Goal: Task Accomplishment & Management: Manage account settings

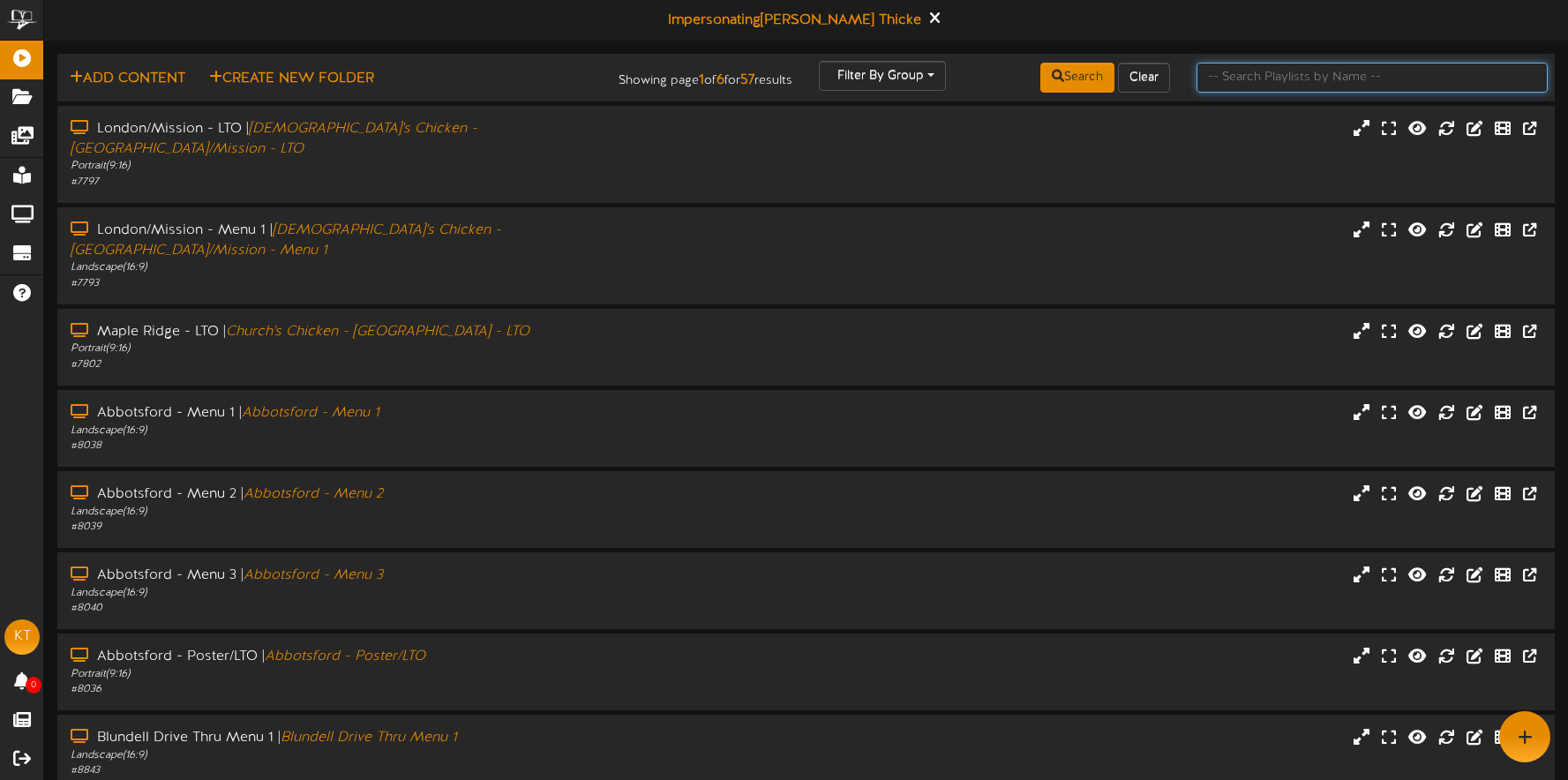
click at [1232, 87] on input "text" at bounding box center [1372, 77] width 351 height 30
type input "surrey"
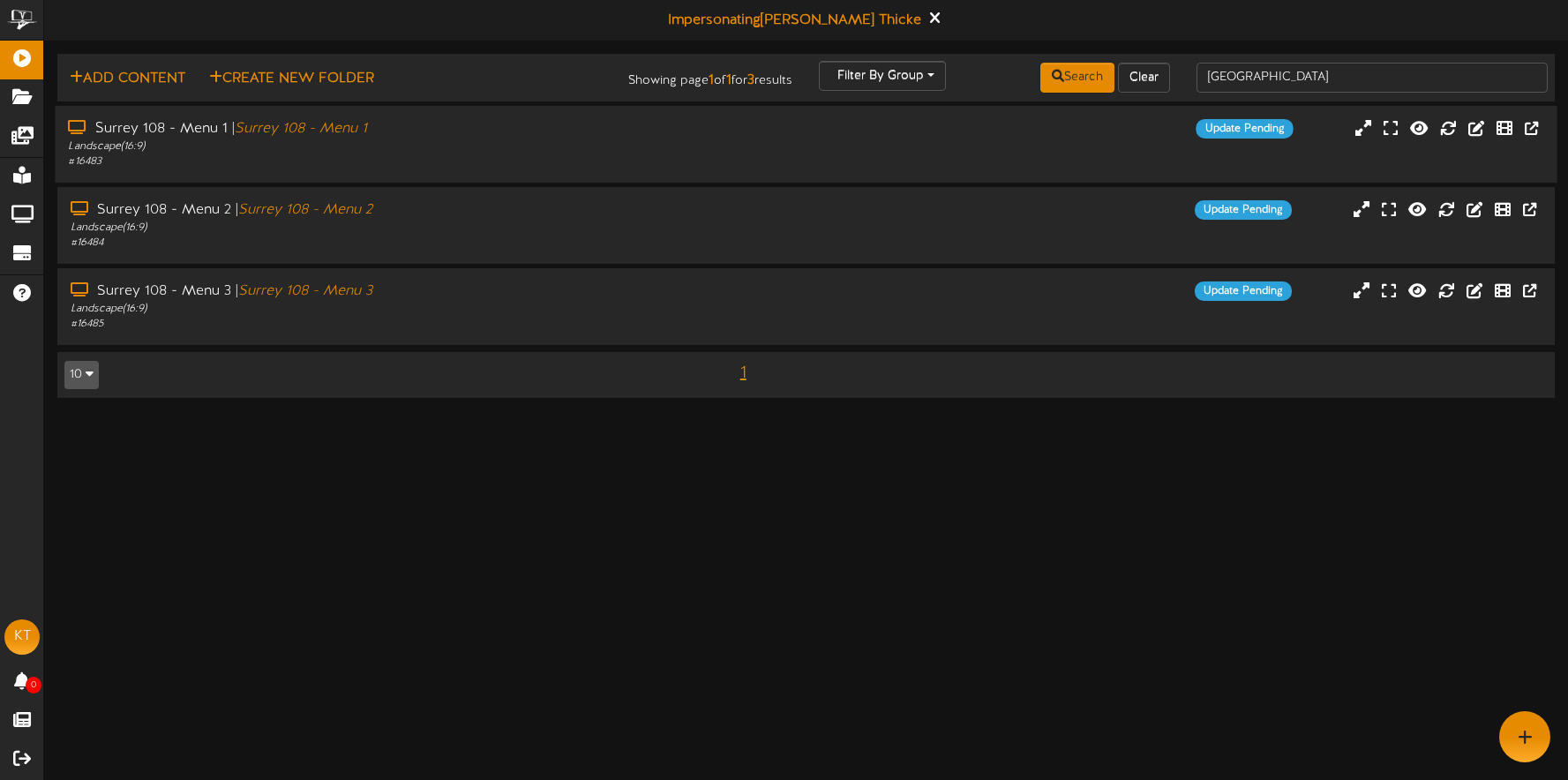
click at [816, 150] on div "Surrey 108 - Menu 1 | Surrey 108 - Menu 1 Landscape ( 16:9 ) # 16483 Update Pen…" at bounding box center [805, 144] width 1502 height 51
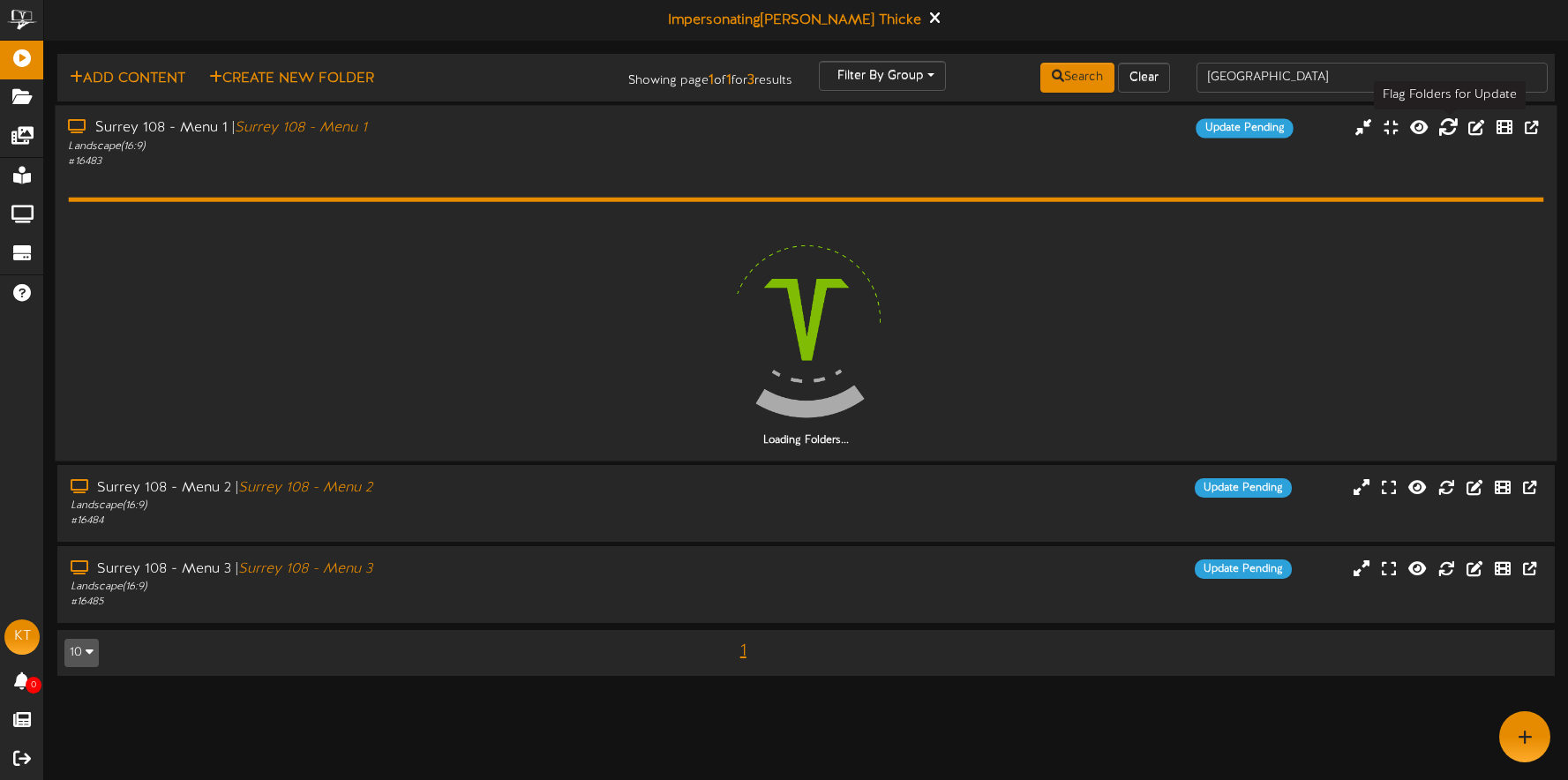
click at [1451, 129] on icon at bounding box center [1448, 127] width 19 height 19
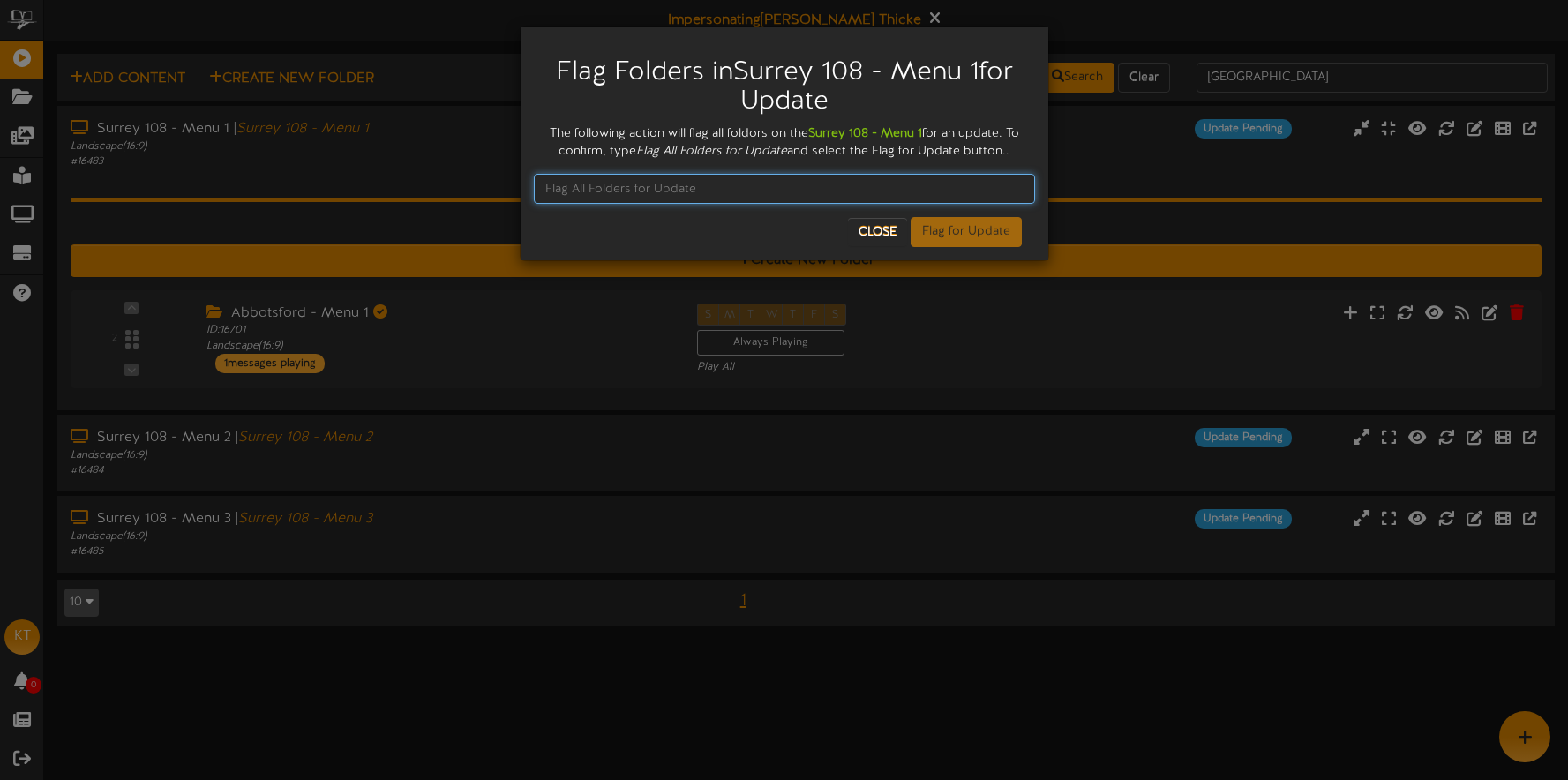
click at [732, 184] on input "text" at bounding box center [784, 188] width 501 height 30
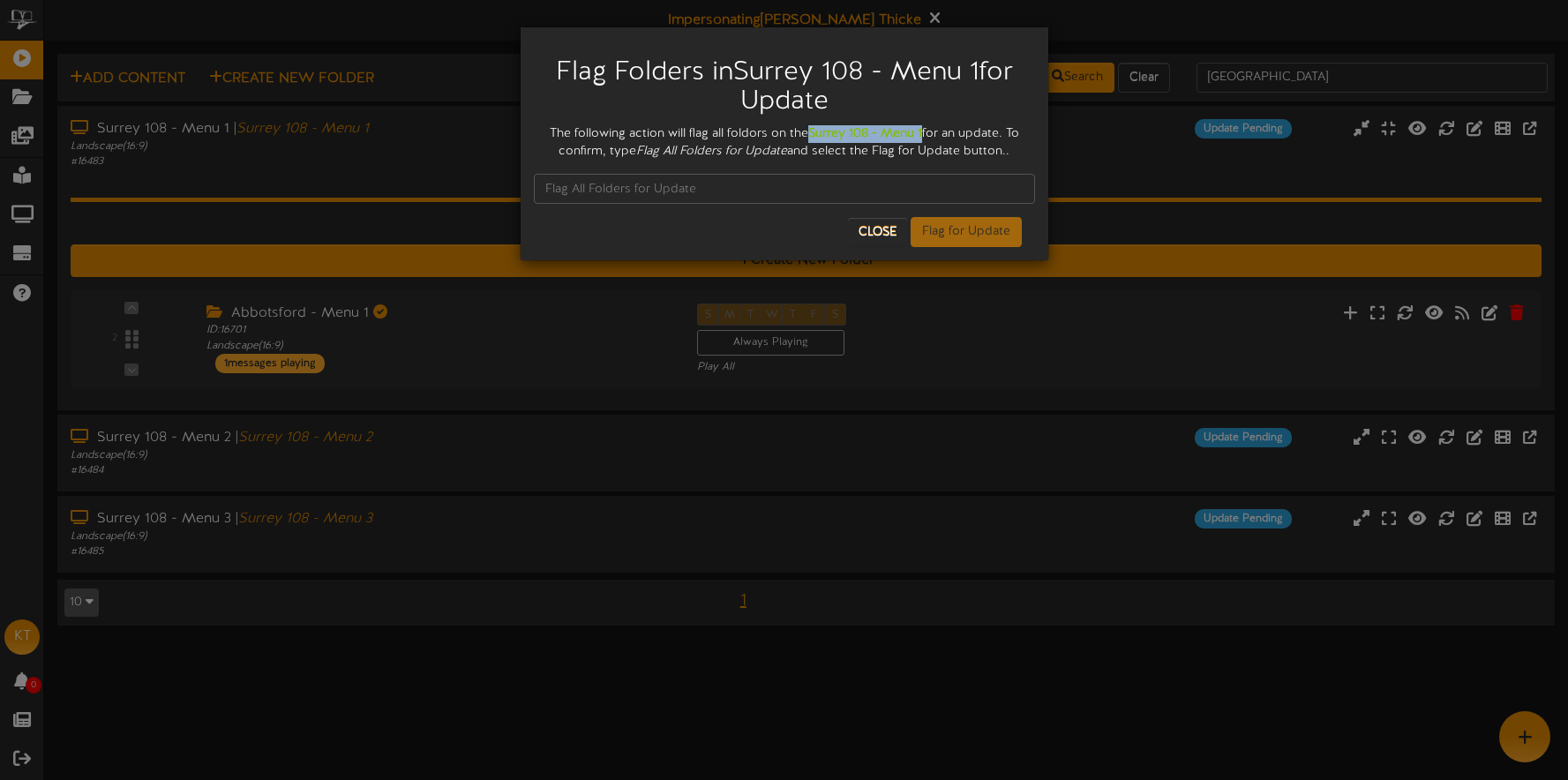
drag, startPoint x: 816, startPoint y: 133, endPoint x: 909, endPoint y: 137, distance: 93.1
click at [932, 136] on div "The following action will flag all foldors on the Surrey 108 - Menu 1 for an up…" at bounding box center [784, 142] width 501 height 35
copy strong "Surrey 108 - Menu 1"
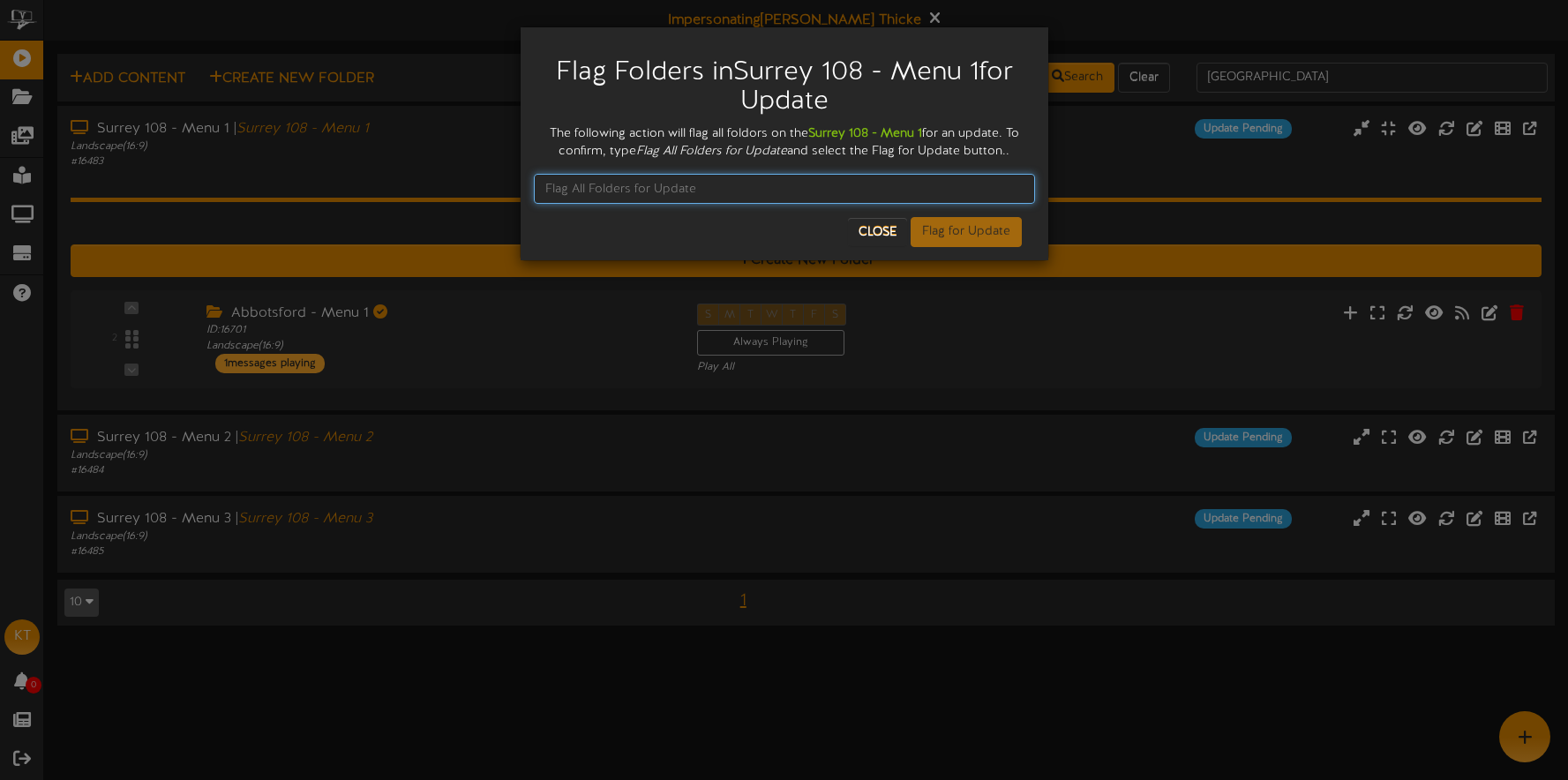
click at [708, 184] on input "text" at bounding box center [784, 188] width 501 height 30
paste input "Surrey 108 - Menu 1"
click at [542, 181] on input "Surrey 108 - Menu 1" at bounding box center [784, 188] width 501 height 30
click at [704, 196] on input "Surrey 108 - Menu 1" at bounding box center [784, 188] width 501 height 30
drag, startPoint x: 690, startPoint y: 195, endPoint x: 554, endPoint y: 189, distance: 136.1
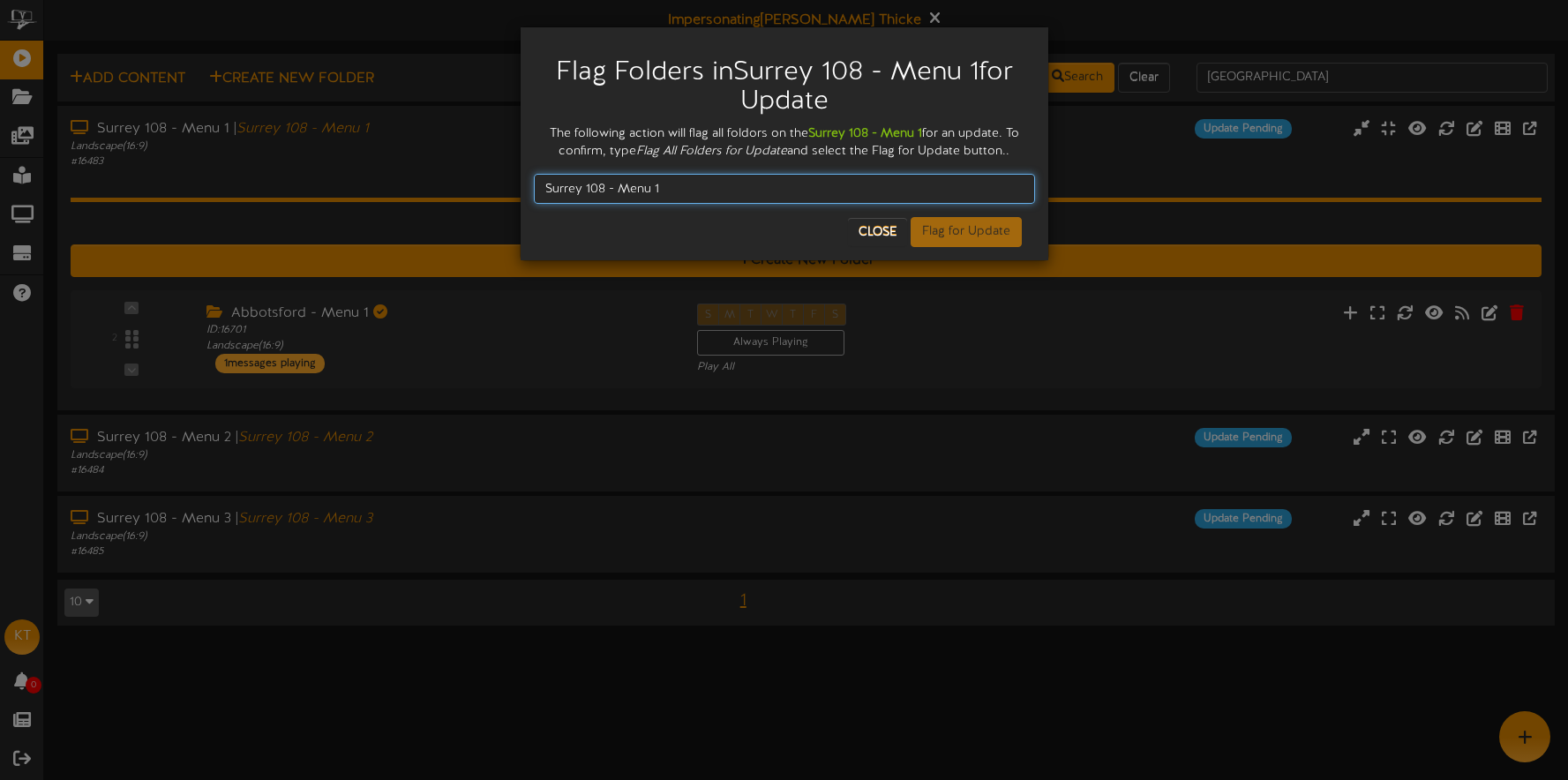
click at [554, 189] on input "Surrey 108 - Menu 1" at bounding box center [784, 188] width 501 height 30
type input "S"
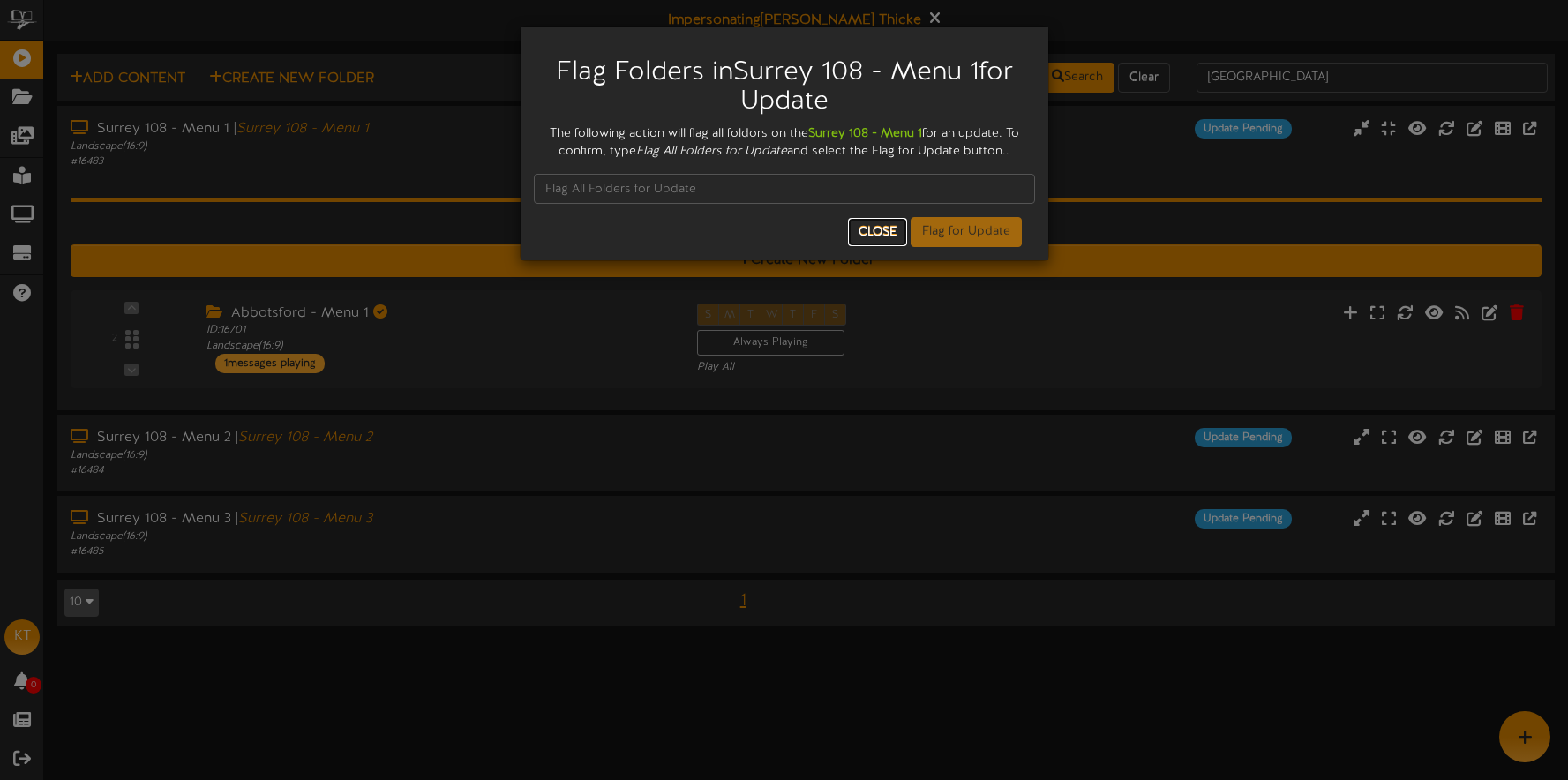
click at [865, 228] on button "Close" at bounding box center [878, 232] width 59 height 29
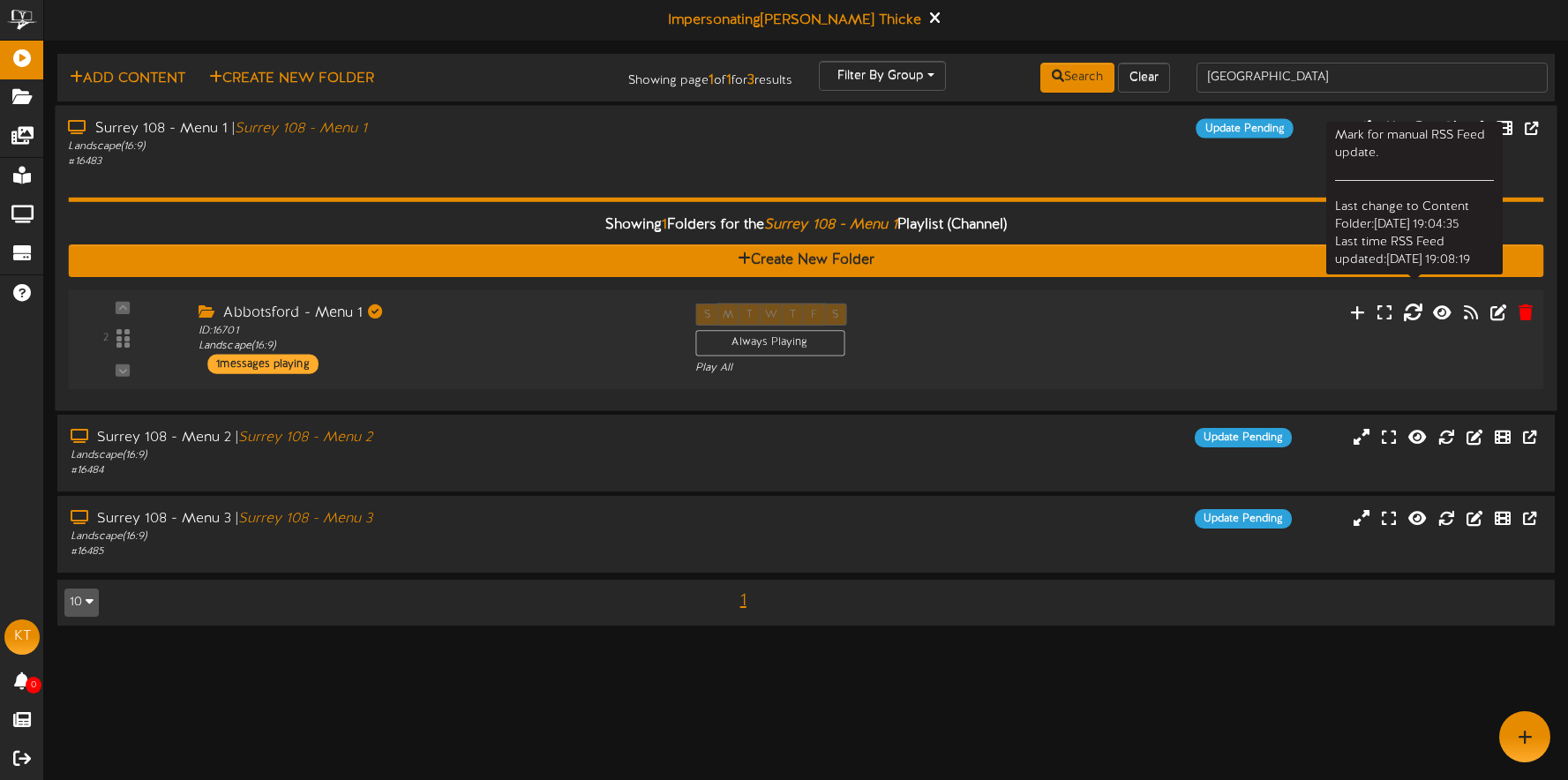
click at [1418, 313] on icon at bounding box center [1412, 311] width 19 height 19
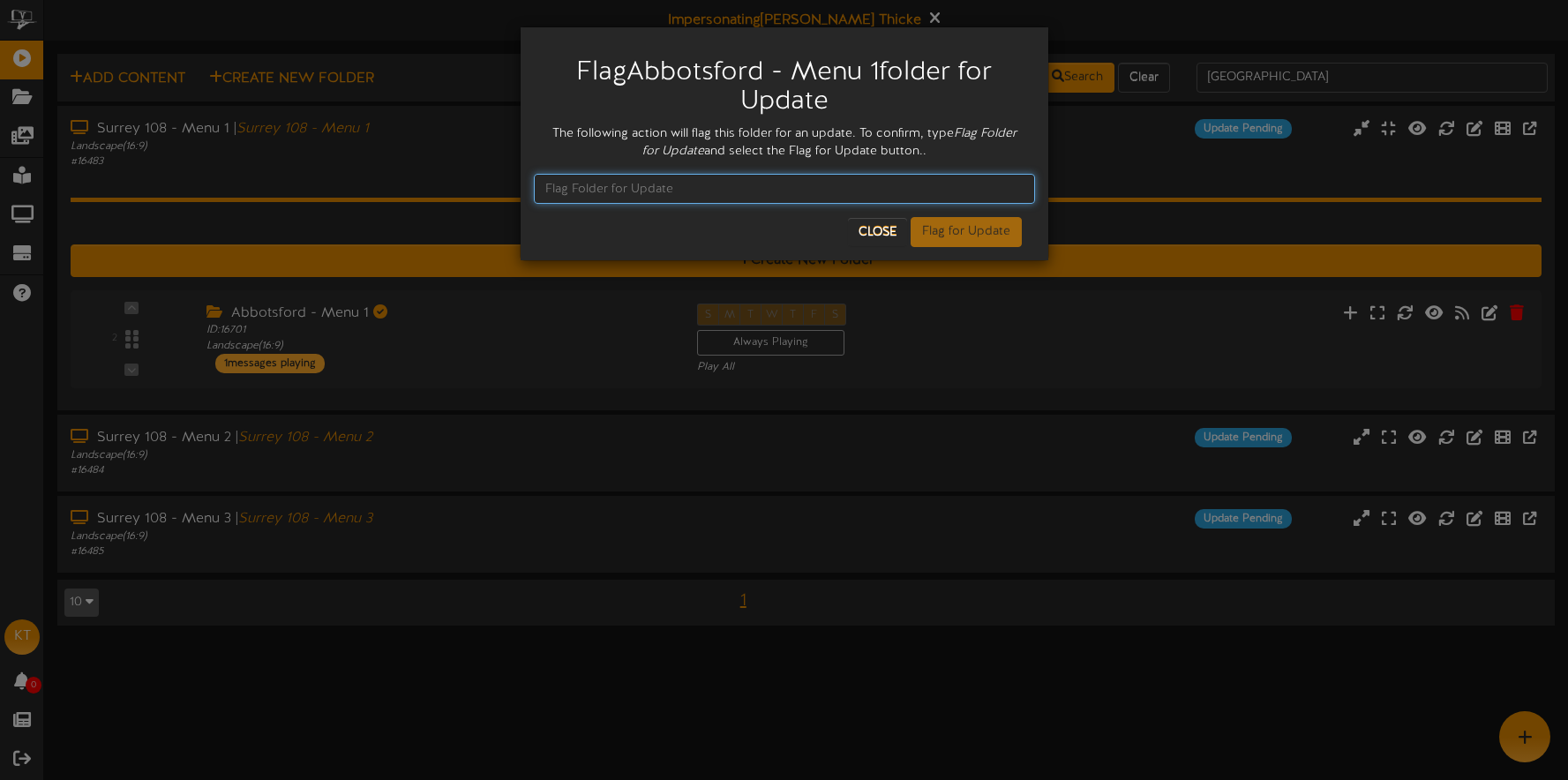
click at [610, 187] on input "text" at bounding box center [784, 188] width 501 height 30
type input "Flag Folder for Update"
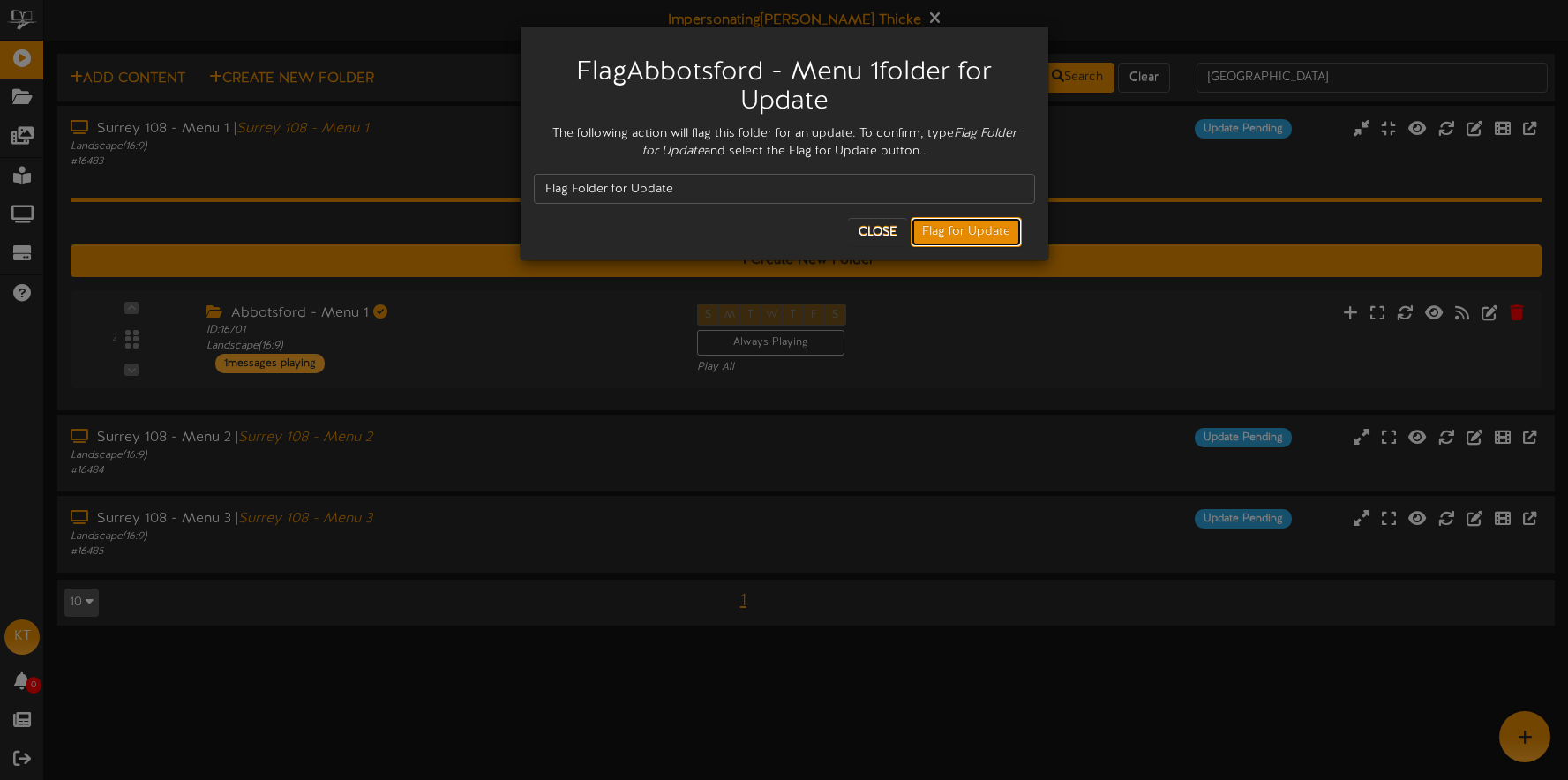
click at [956, 233] on button "Flag for Update" at bounding box center [966, 231] width 111 height 30
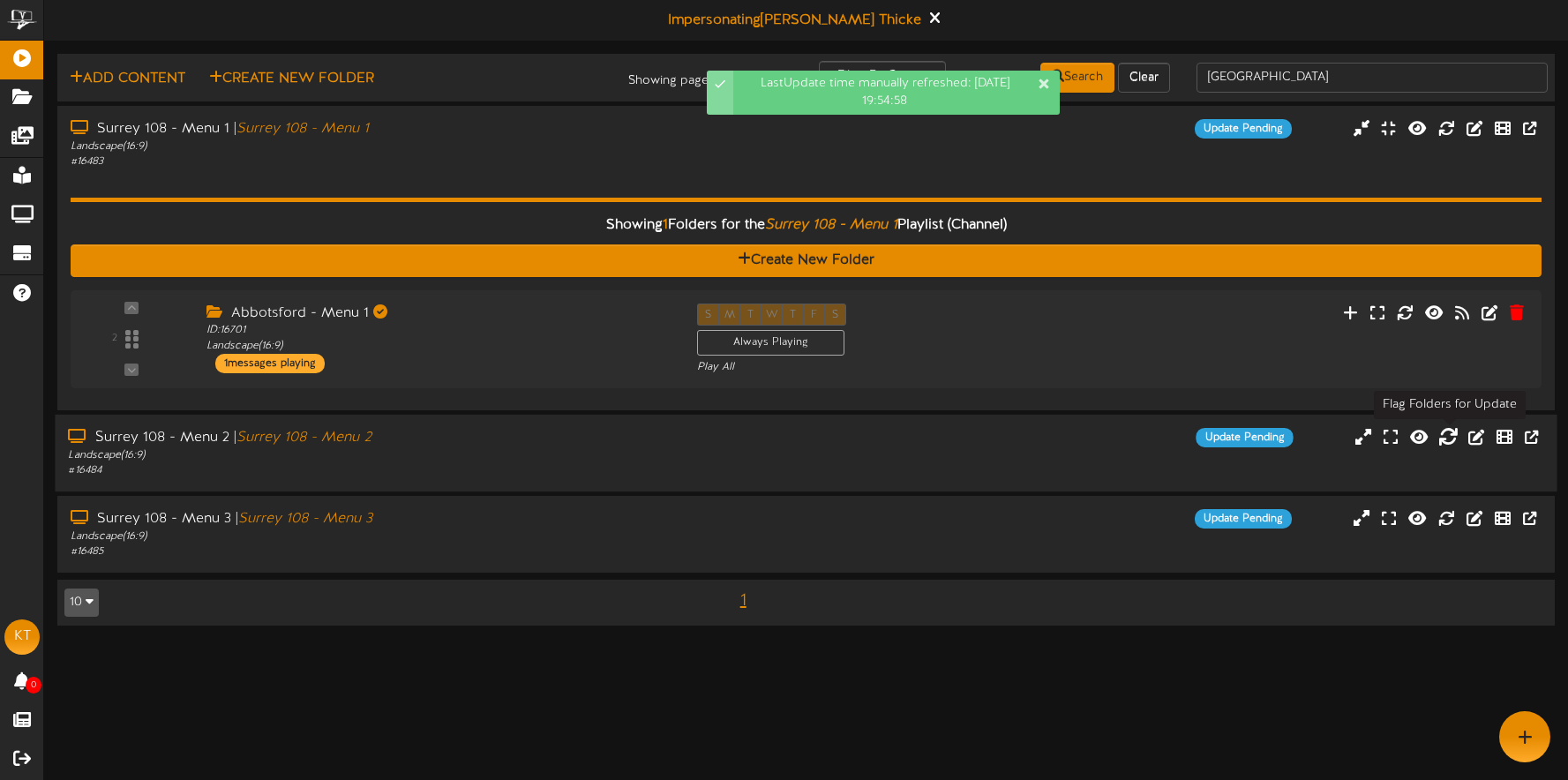
click at [1446, 437] on icon at bounding box center [1448, 435] width 19 height 19
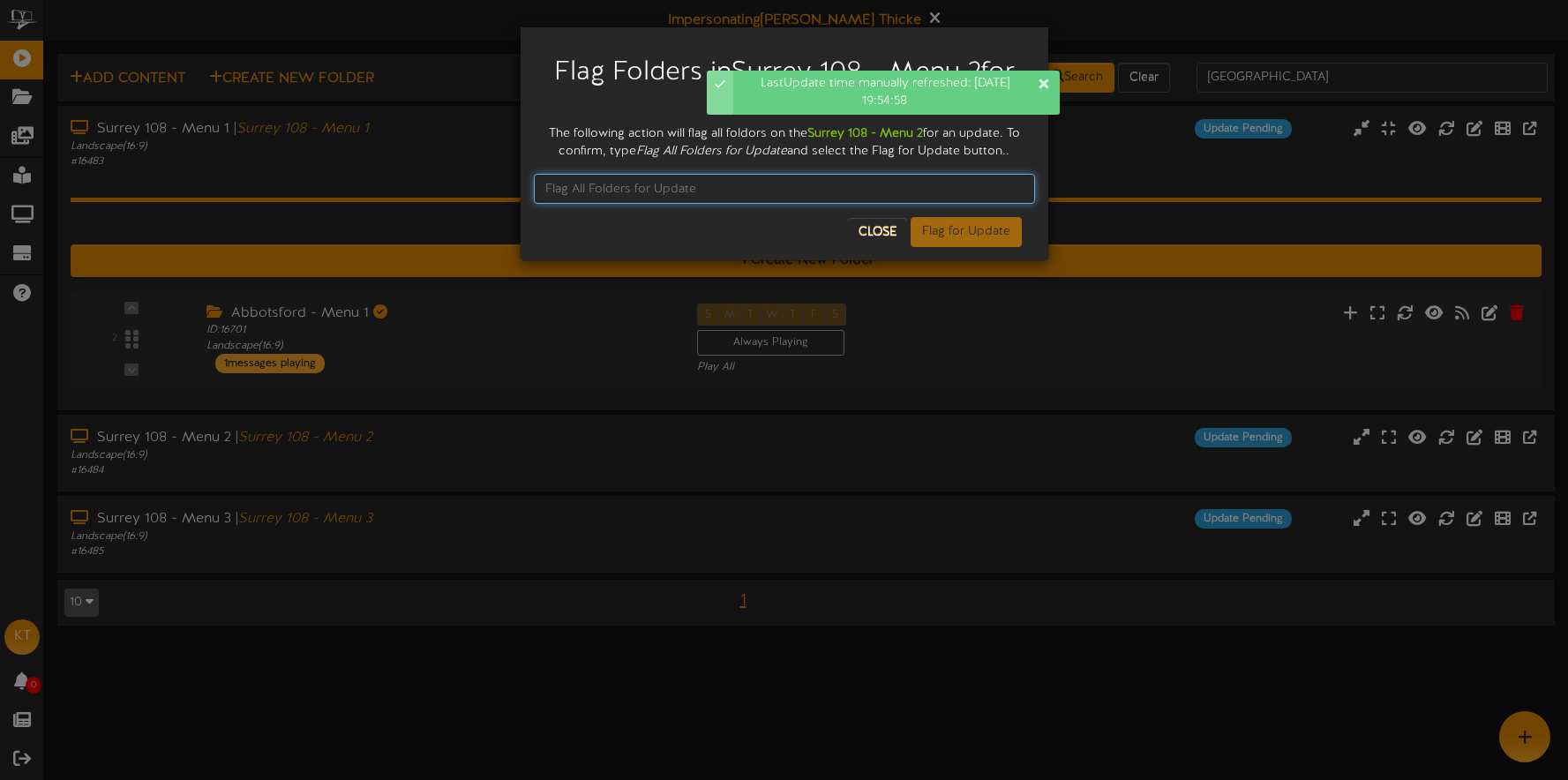
click at [731, 192] on input "text" at bounding box center [784, 188] width 501 height 30
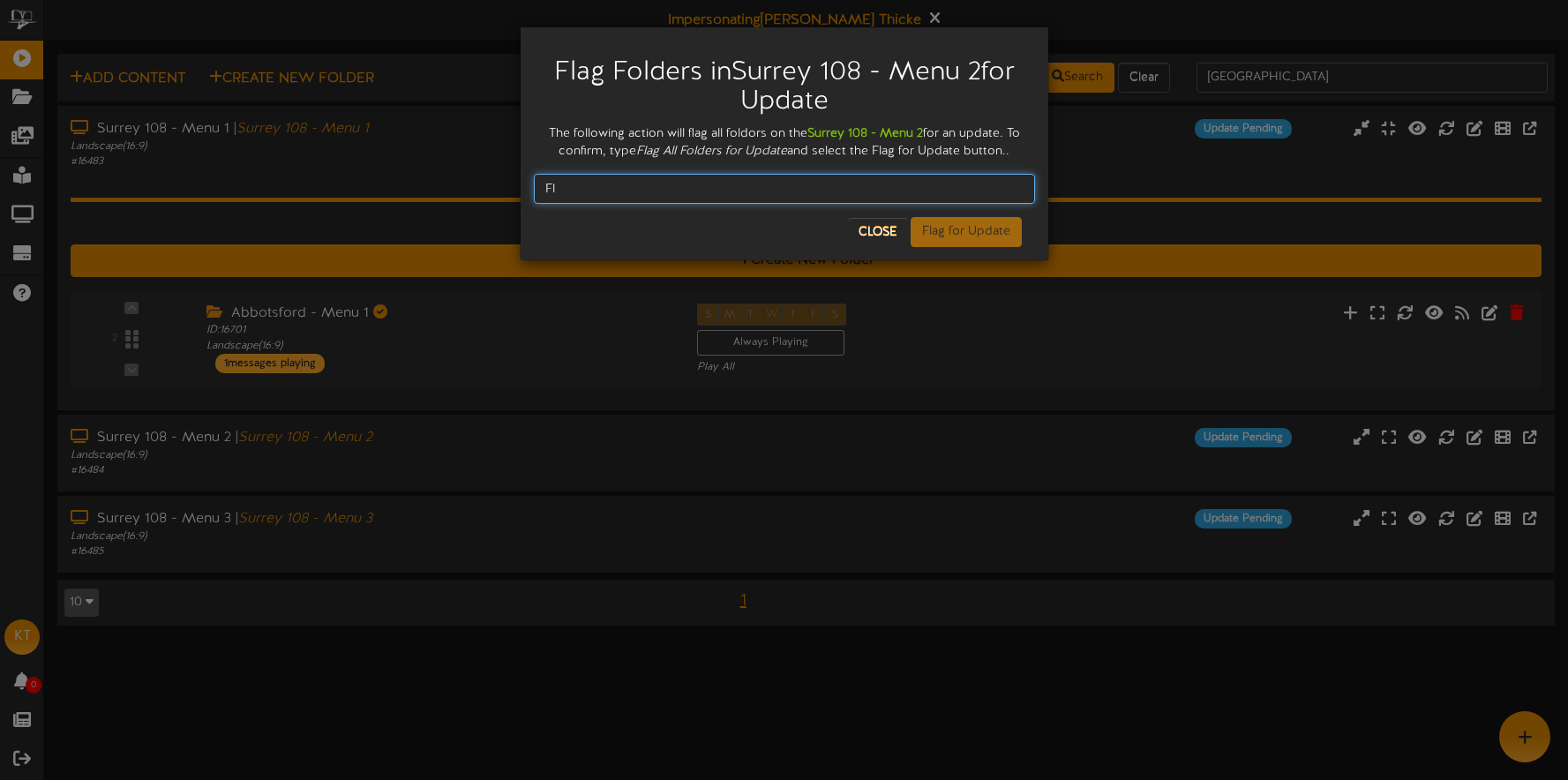
type input "F"
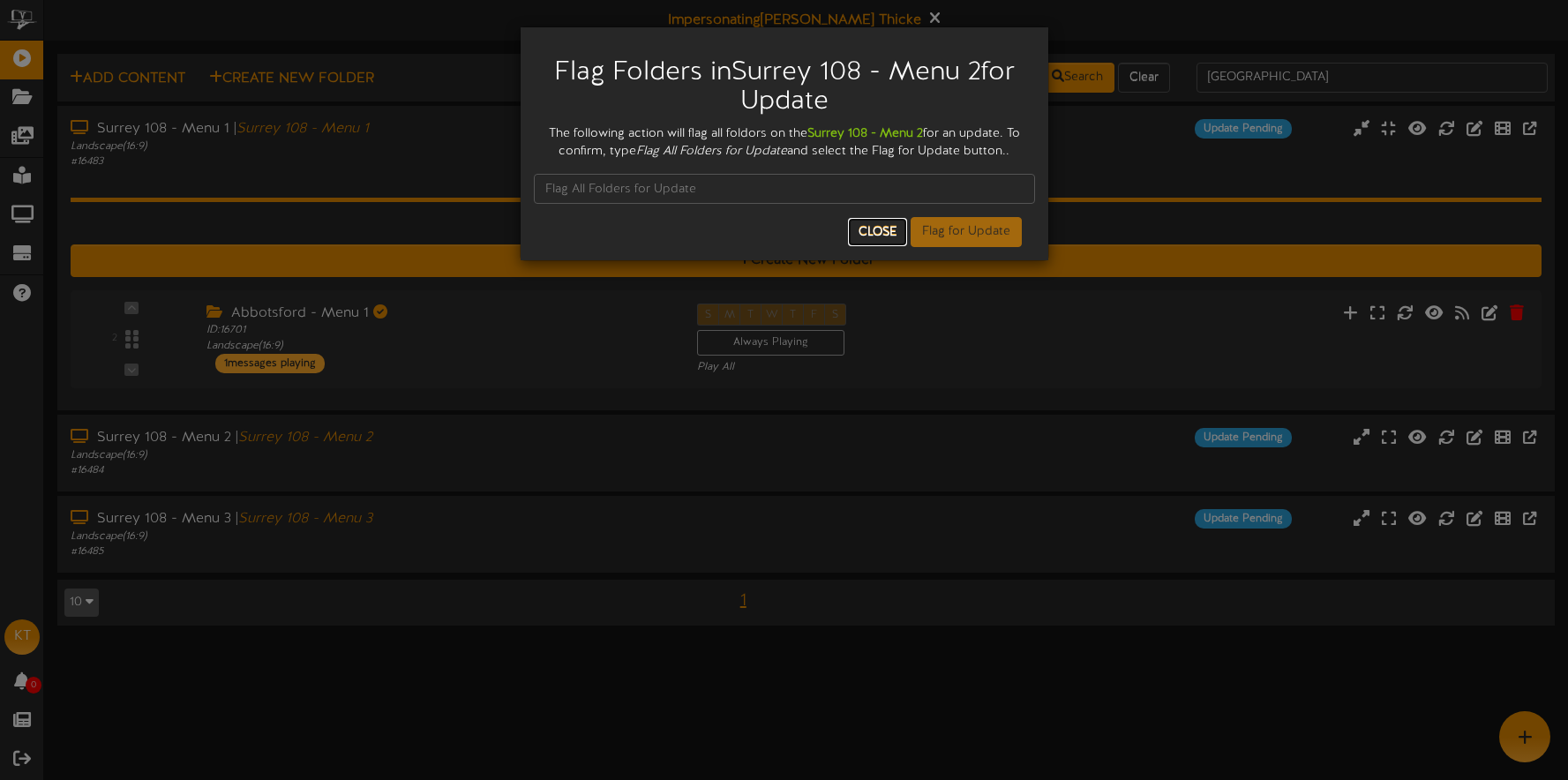
click at [890, 226] on button "Close" at bounding box center [878, 232] width 59 height 29
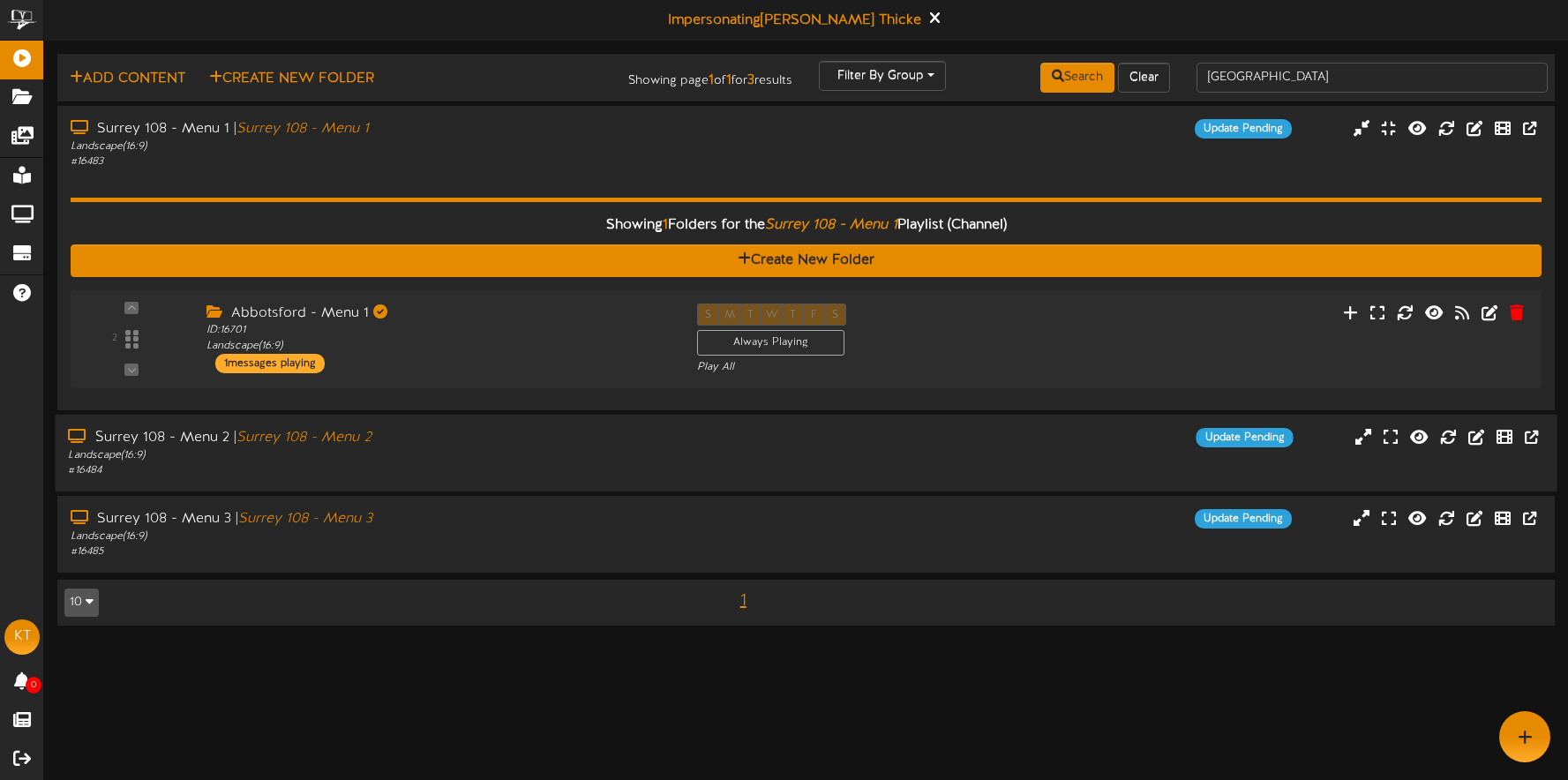
drag, startPoint x: 1066, startPoint y: 442, endPoint x: 1044, endPoint y: 421, distance: 30.4
click at [1064, 442] on div "Update Pending" at bounding box center [993, 437] width 625 height 19
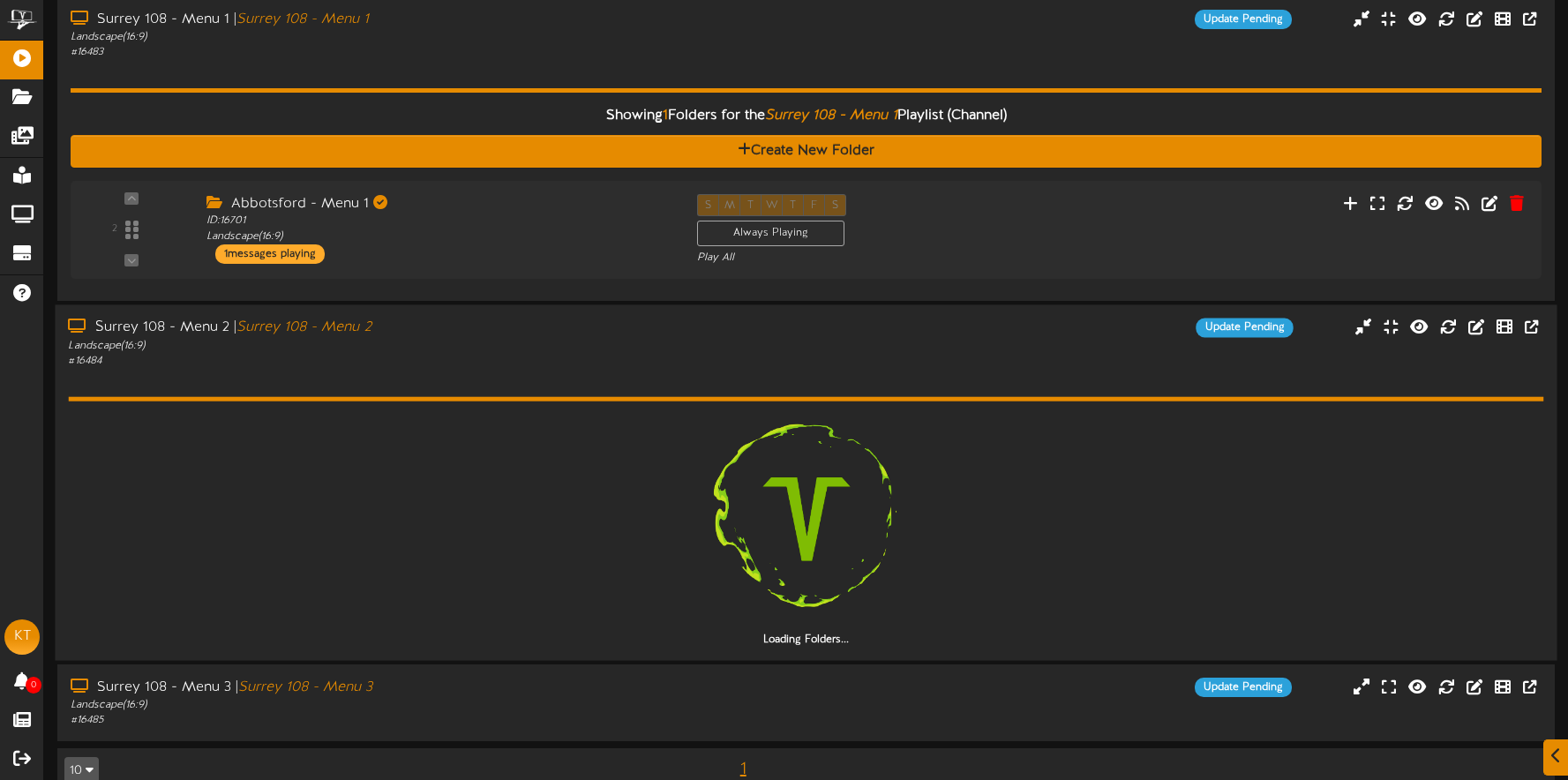
scroll to position [91, 0]
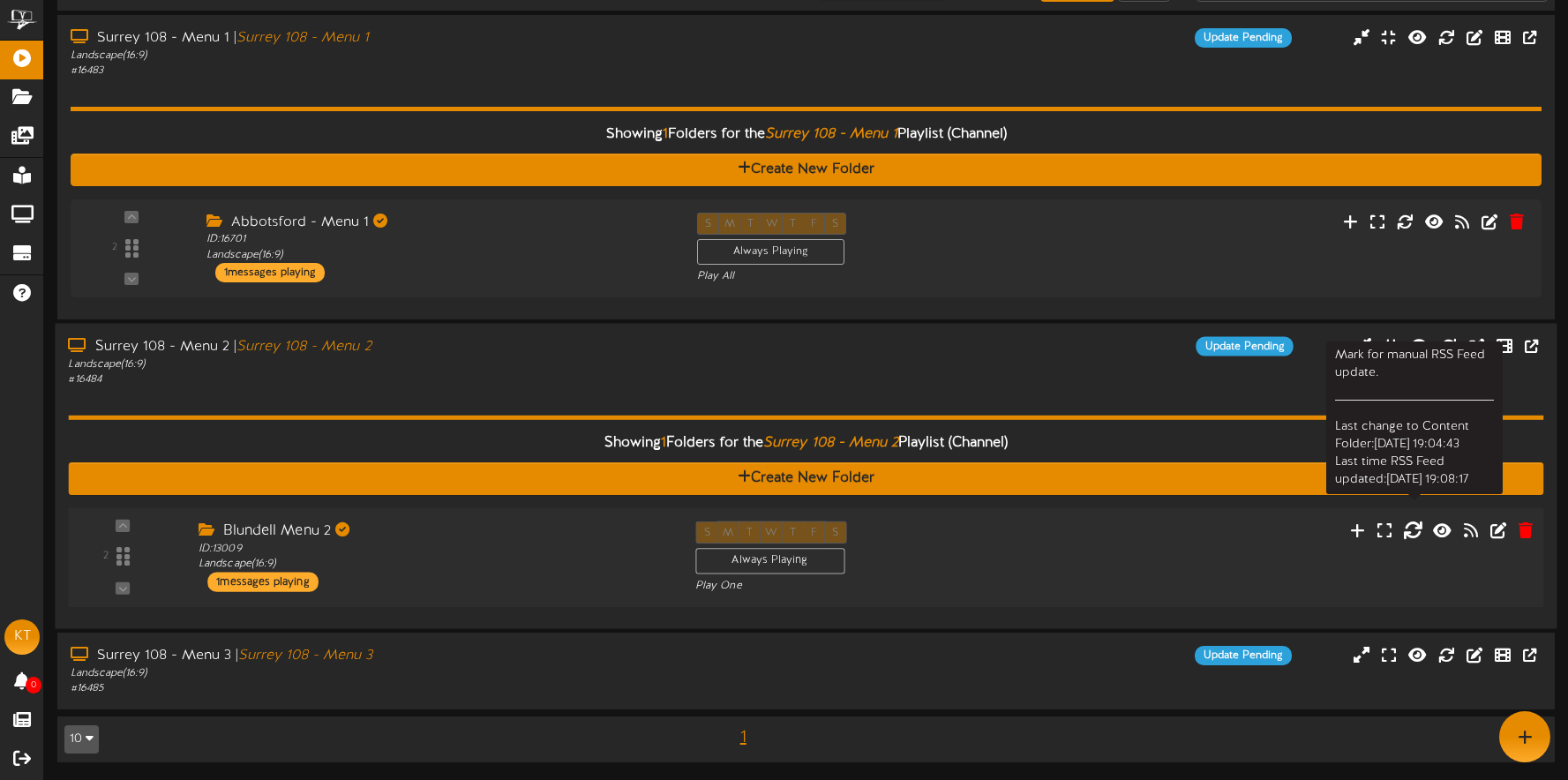
click at [1415, 531] on icon at bounding box center [1412, 529] width 19 height 19
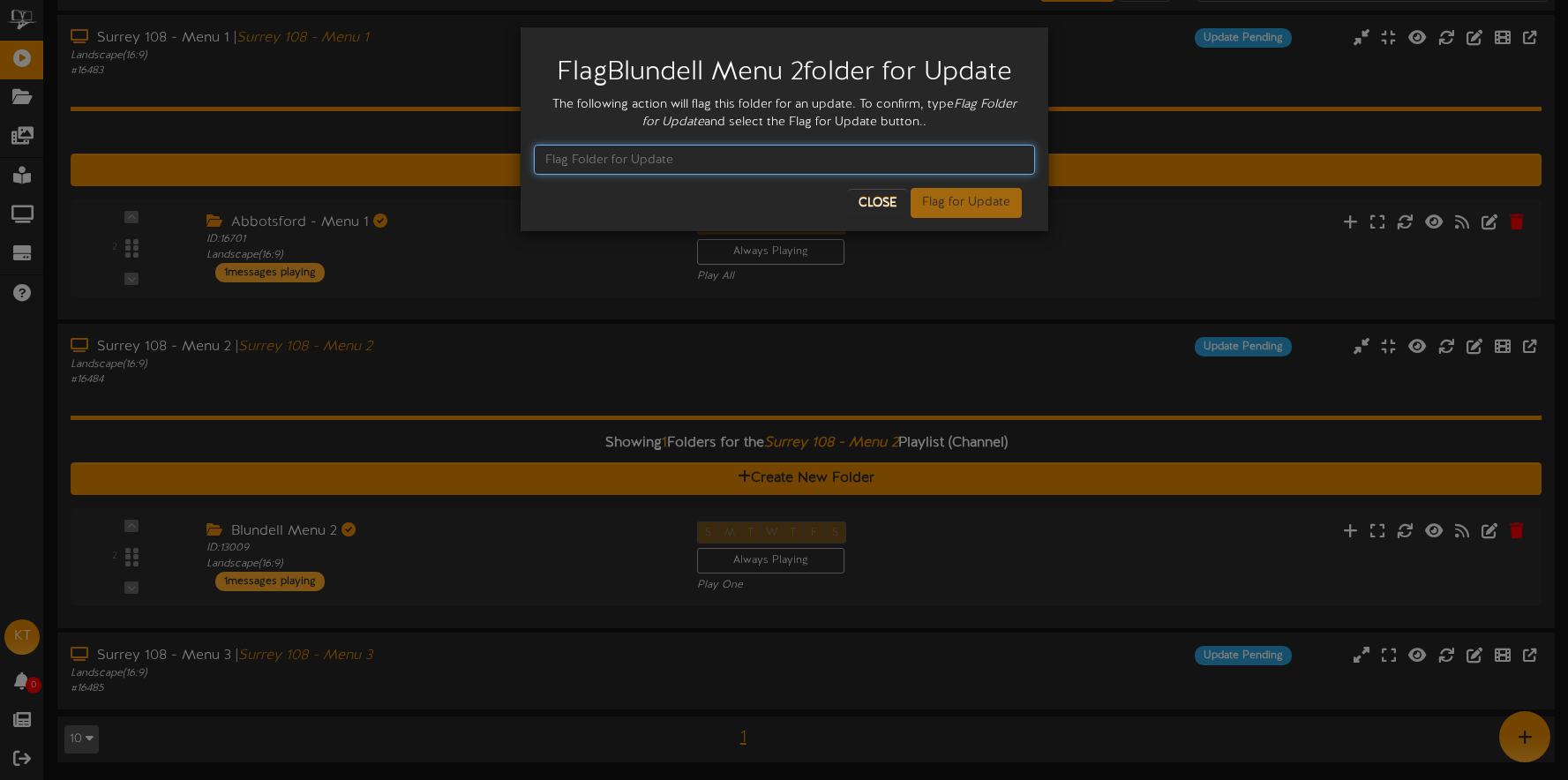
click at [662, 158] on input "text" at bounding box center [784, 159] width 501 height 30
type input "Flag Folder for Update"
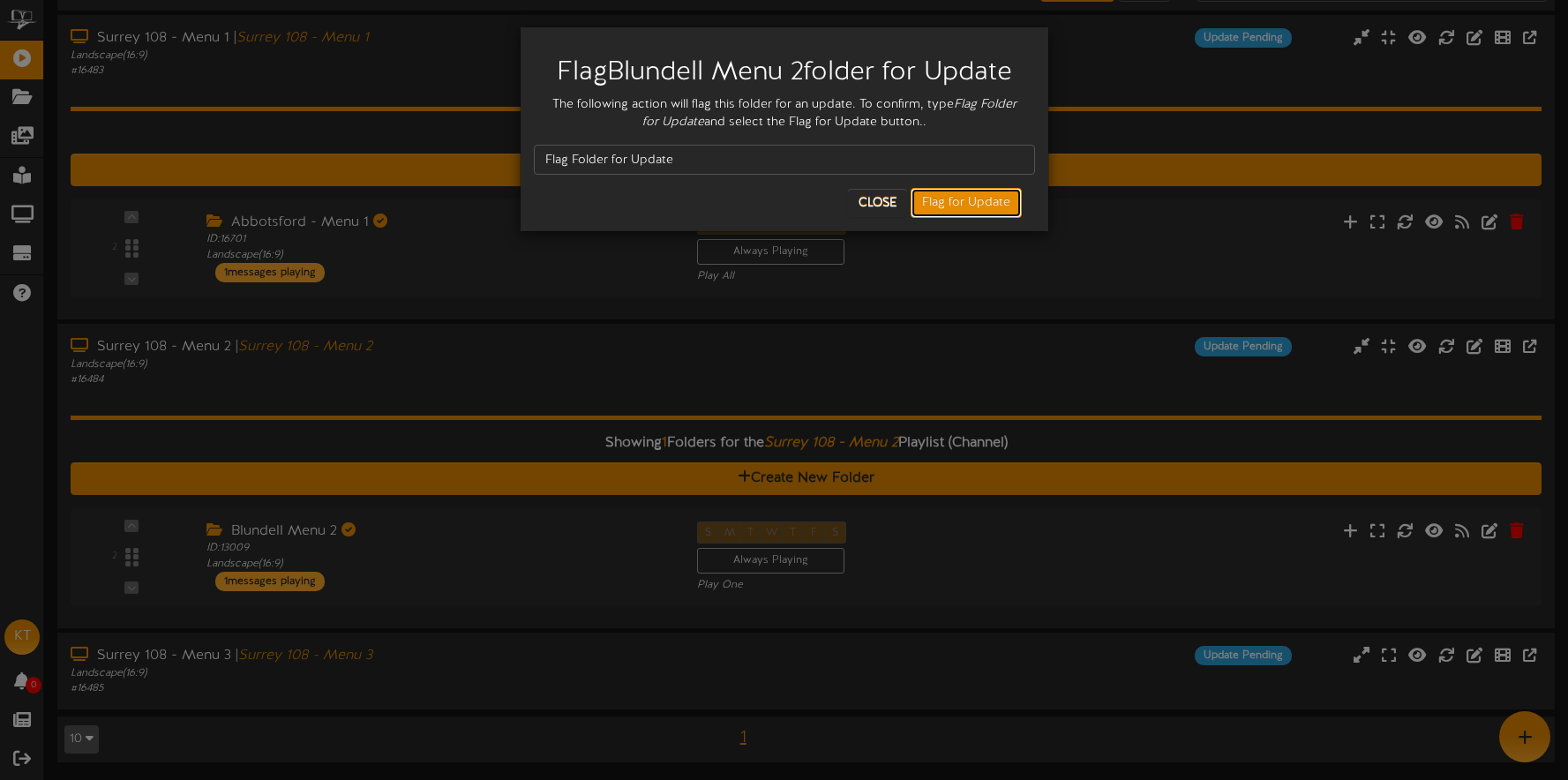
click at [935, 203] on button "Flag for Update" at bounding box center [966, 202] width 111 height 30
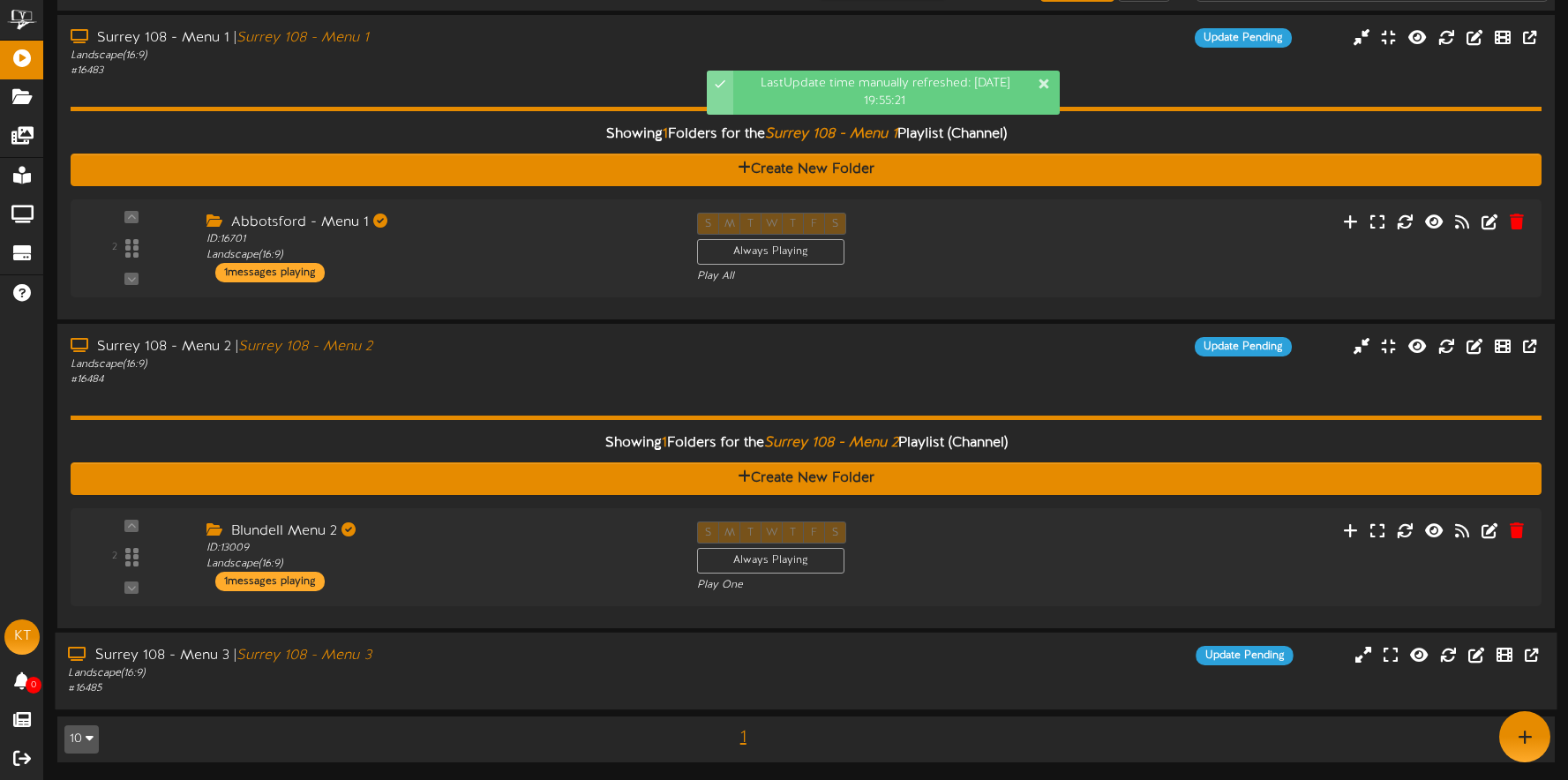
click at [1072, 680] on div "Surrey 108 - Menu 3 | Surrey 108 - Menu 3 Landscape ( 16:9 ) # 16485 Update Pen…" at bounding box center [805, 670] width 1502 height 51
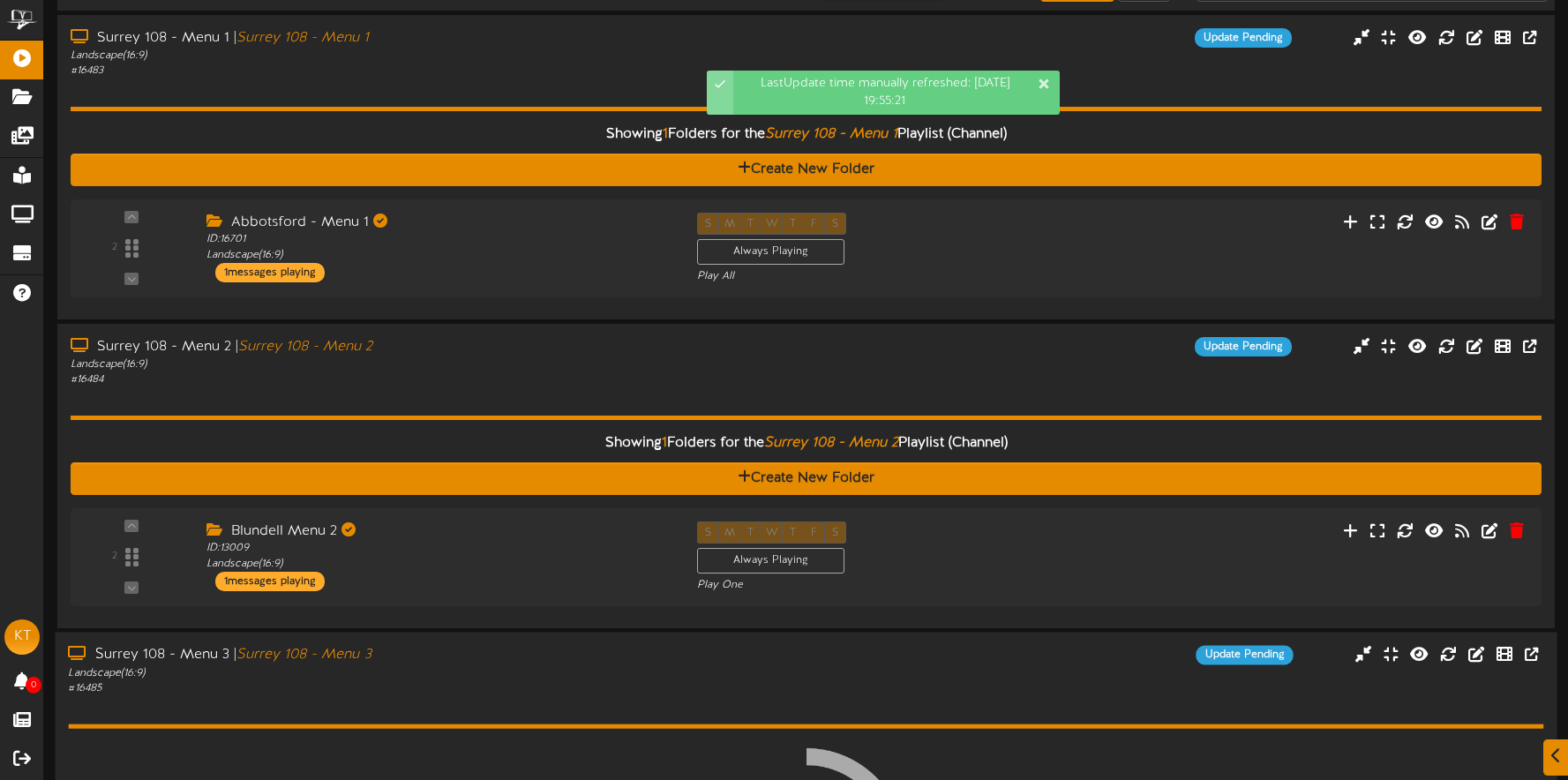
scroll to position [369, 0]
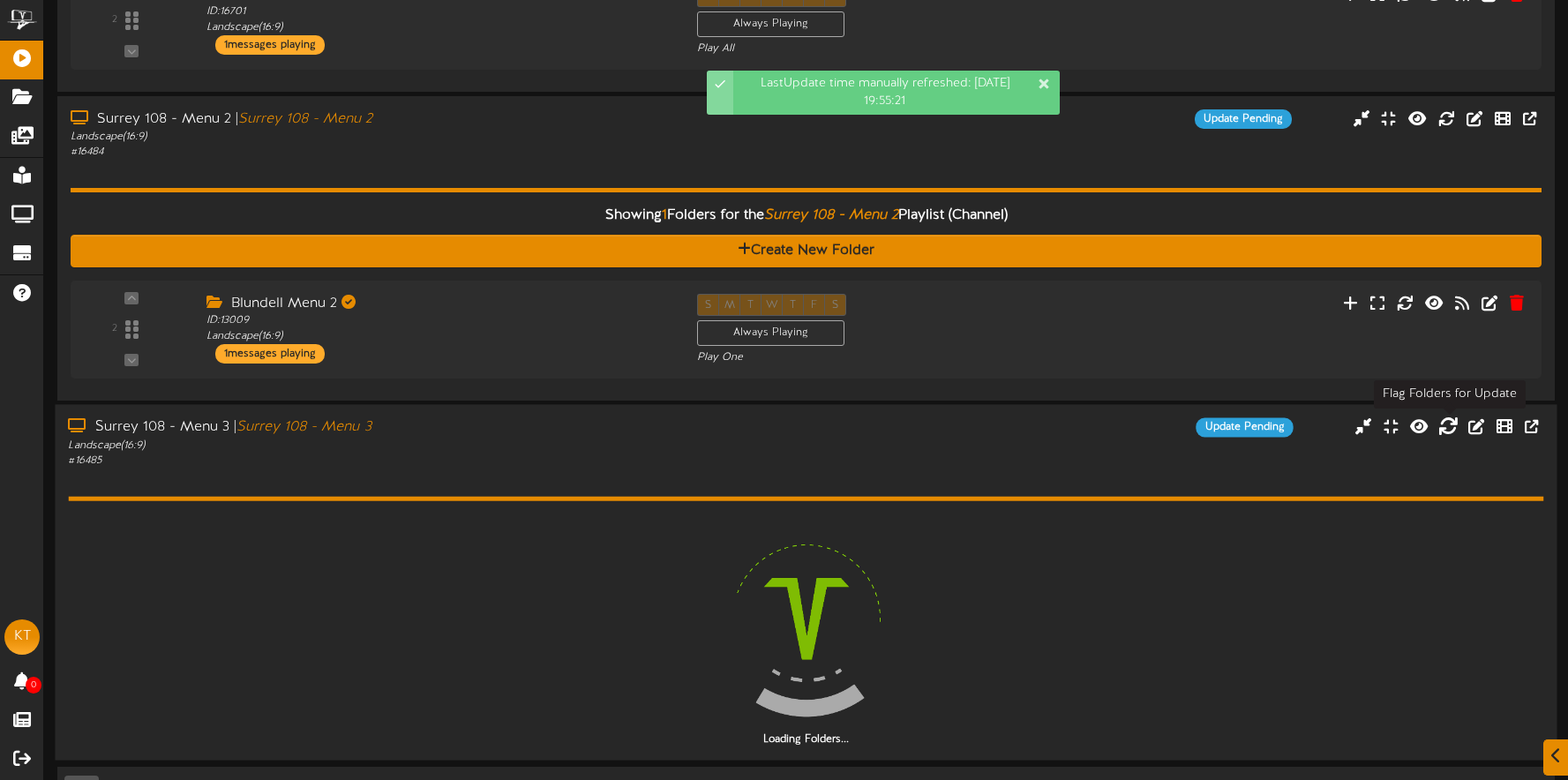
click at [1449, 373] on div "2 Blundell Menu 2" at bounding box center [806, 329] width 1471 height 98
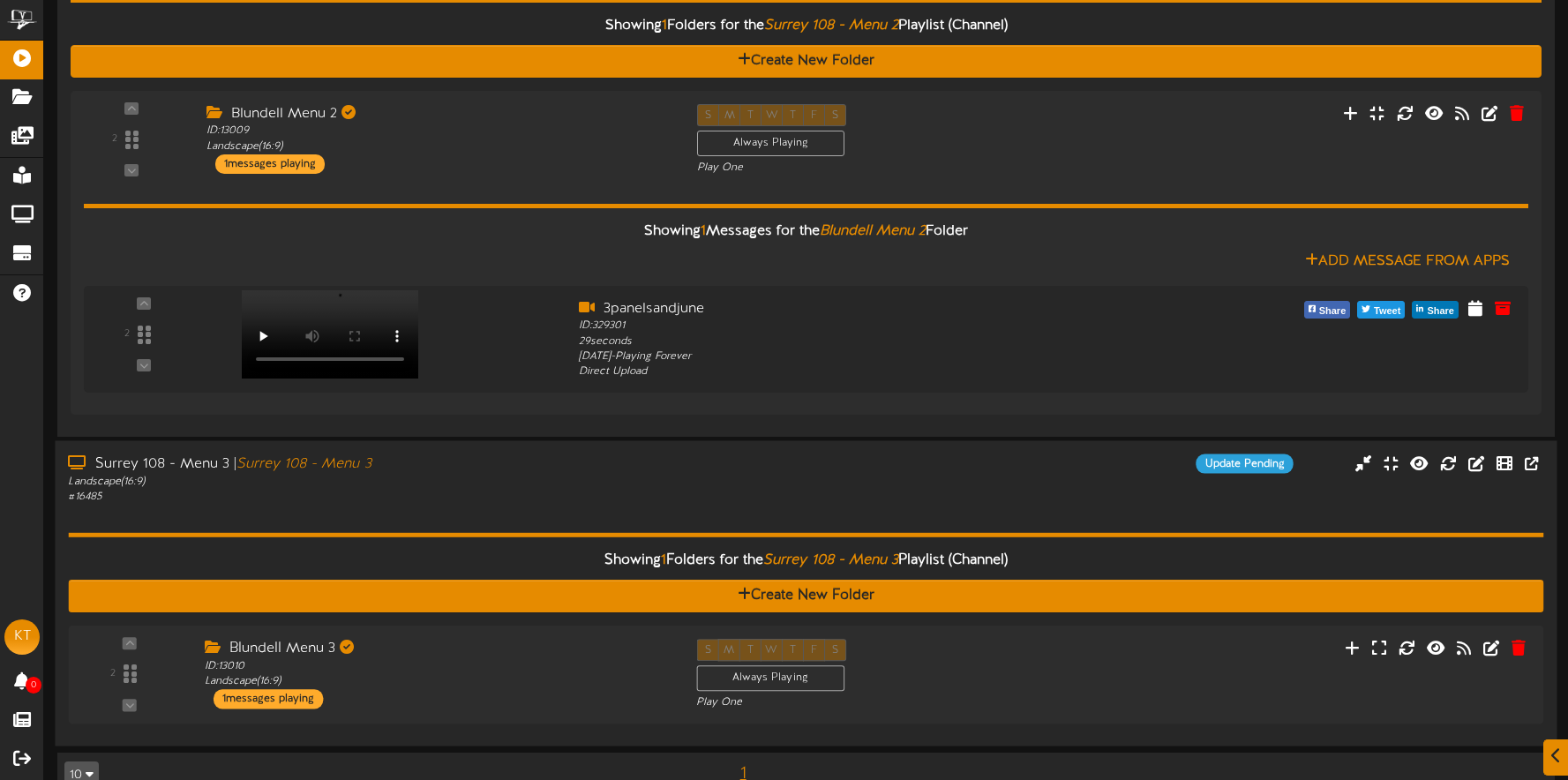
scroll to position [544, 0]
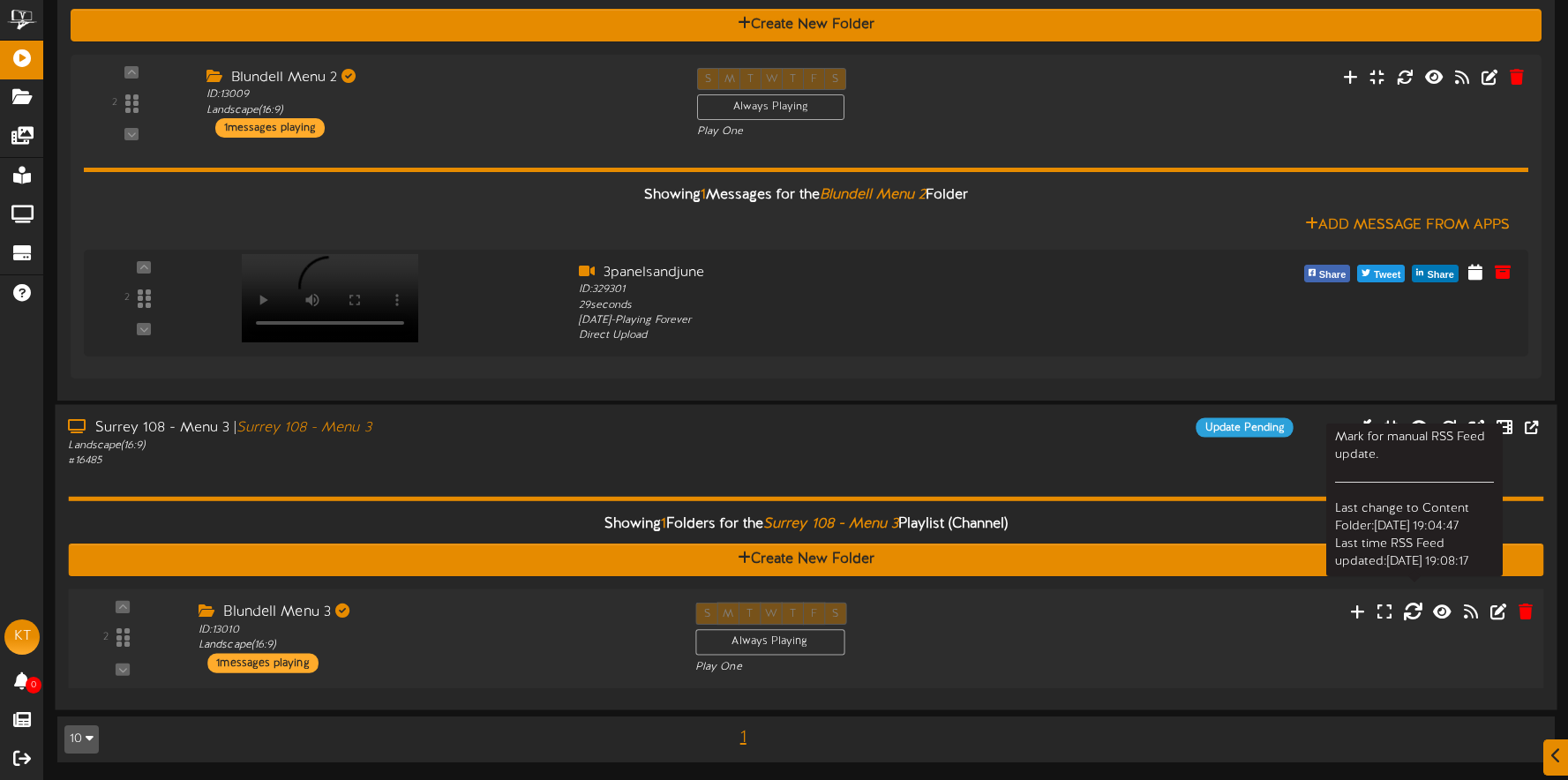
click at [1416, 606] on icon at bounding box center [1412, 610] width 19 height 19
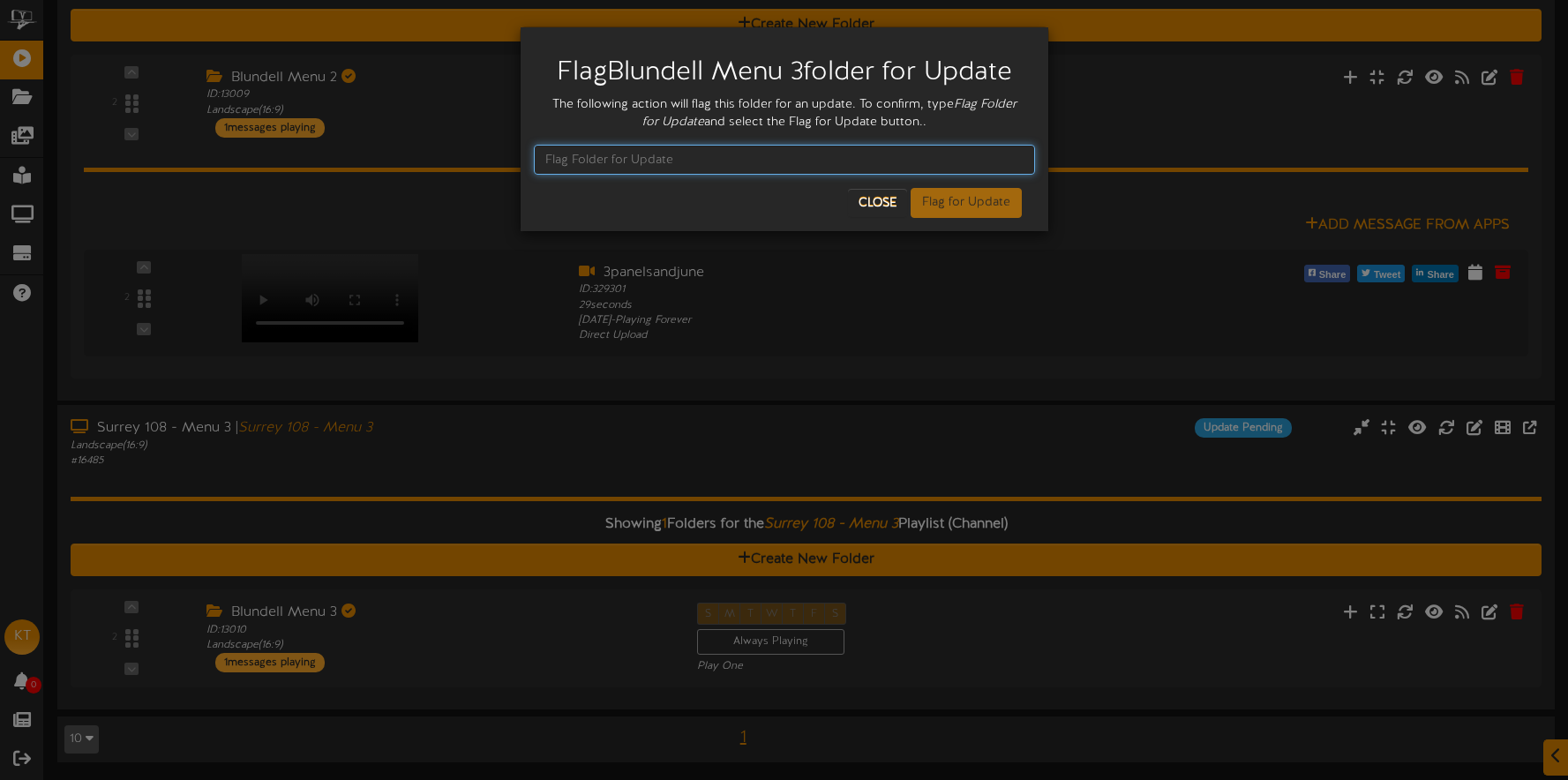
click at [633, 164] on input "text" at bounding box center [784, 159] width 501 height 30
type input "Flag Folder for Update"
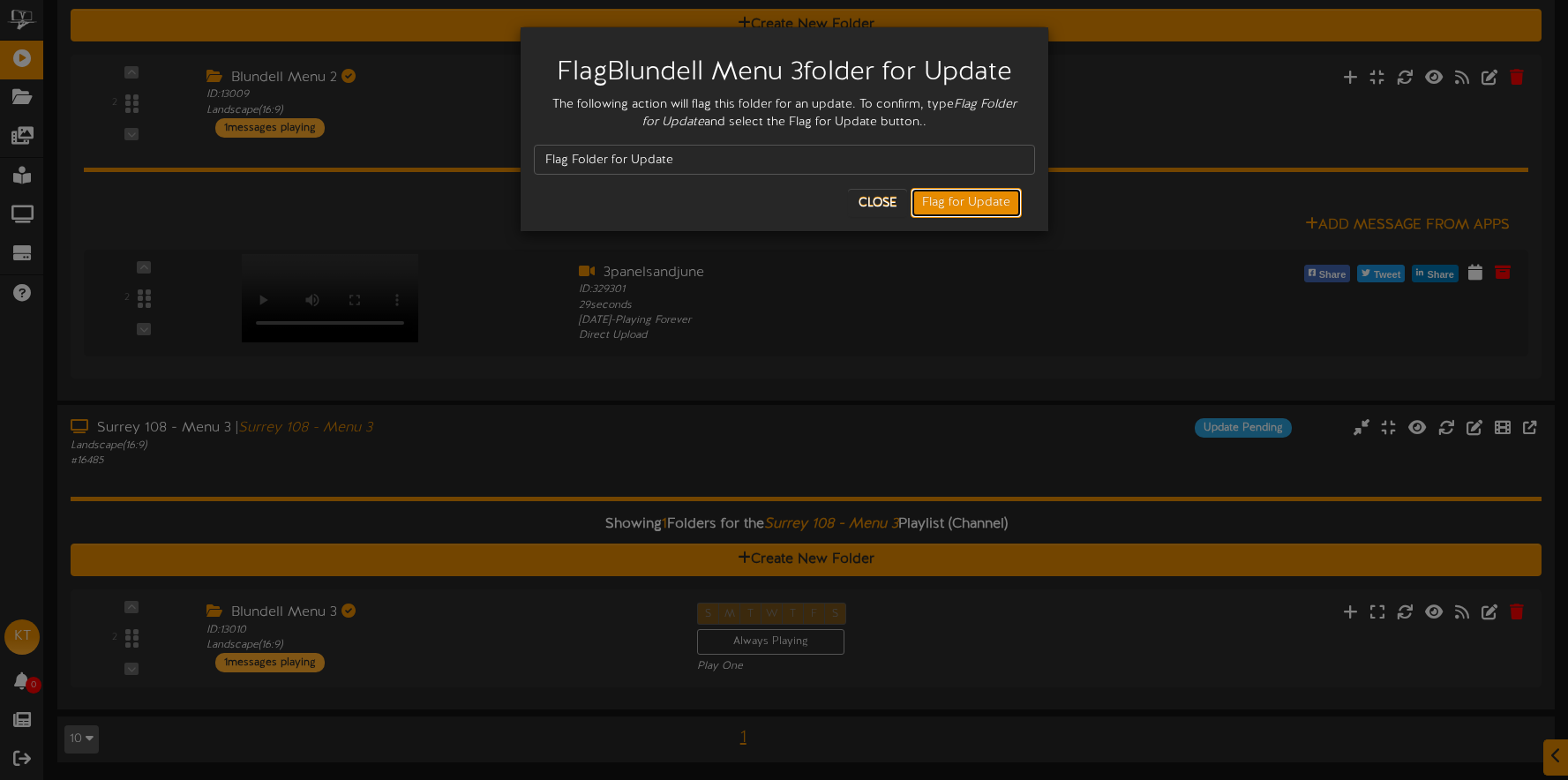
click at [947, 203] on button "Flag for Update" at bounding box center [966, 202] width 111 height 30
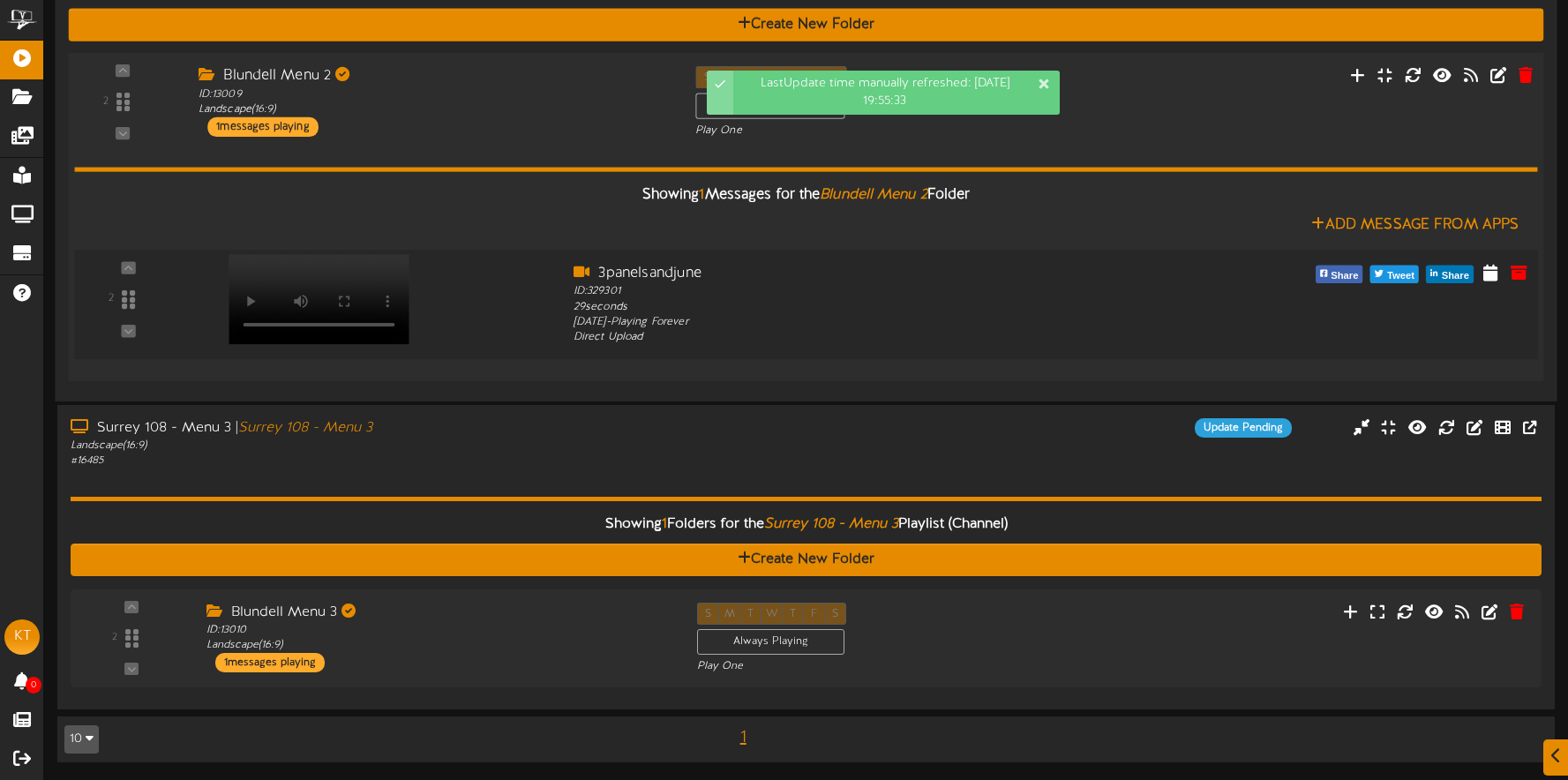
drag, startPoint x: 502, startPoint y: 419, endPoint x: 512, endPoint y: 390, distance: 30.7
click at [502, 419] on div "Surrey 108 - Menu 3 | Surrey 108 - Menu 3" at bounding box center [370, 428] width 598 height 20
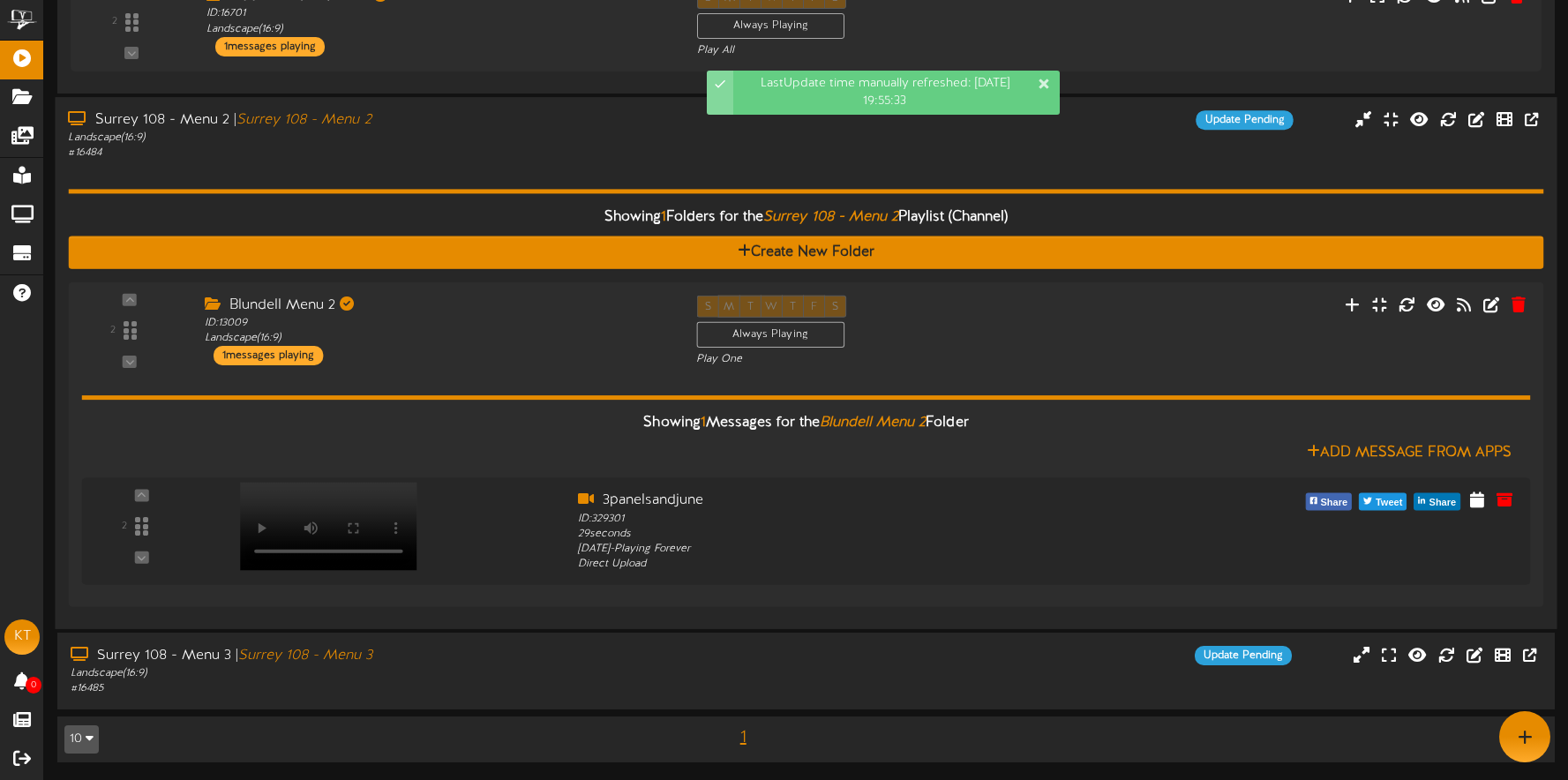
drag, startPoint x: 486, startPoint y: 347, endPoint x: 486, endPoint y: 314, distance: 33.0
click at [486, 347] on div "Blundell Menu 2 ID: 13009 Landscape ( 16:9 ) 1 messages playing" at bounding box center [437, 329] width 492 height 70
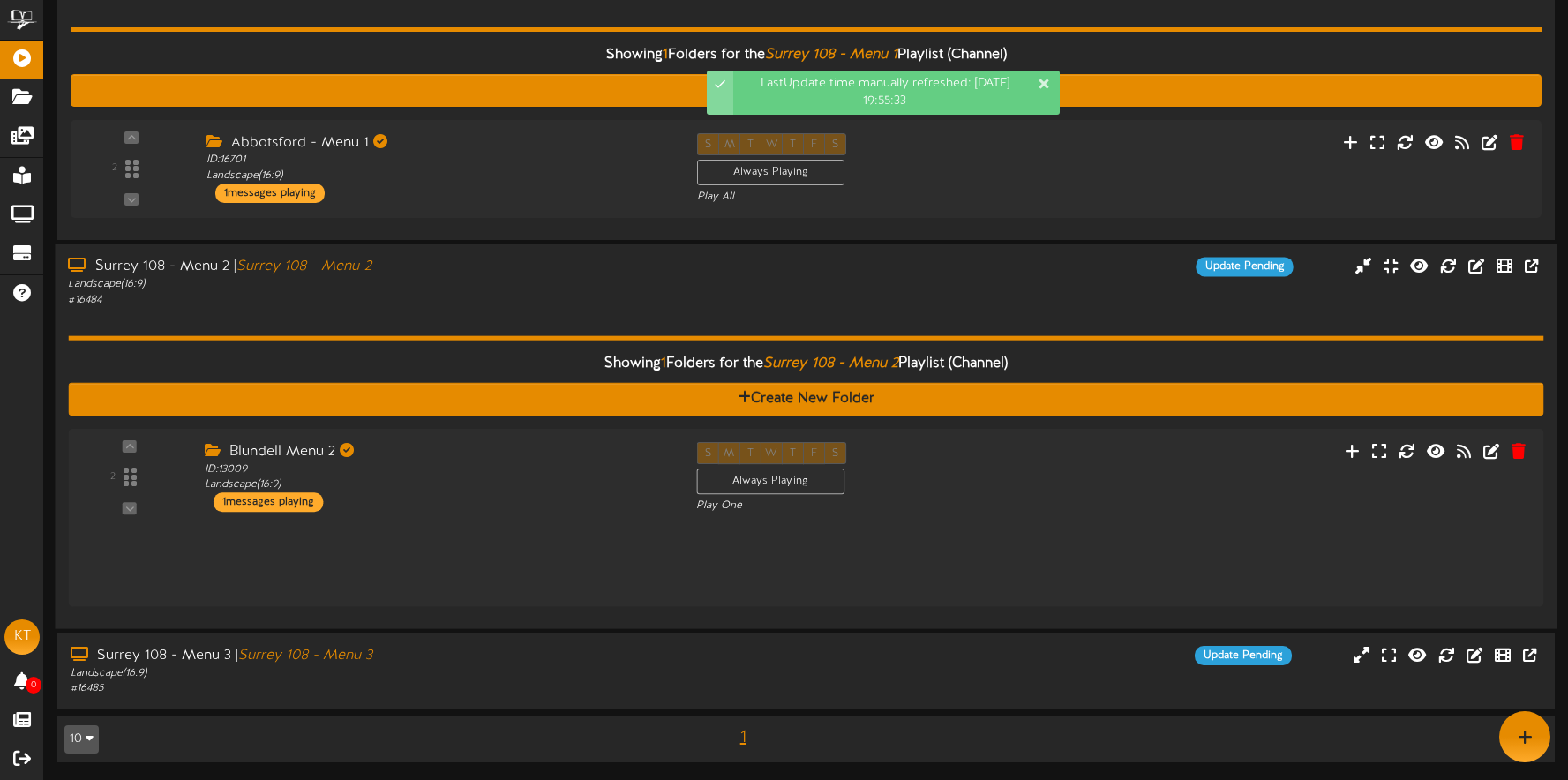
scroll to position [91, 0]
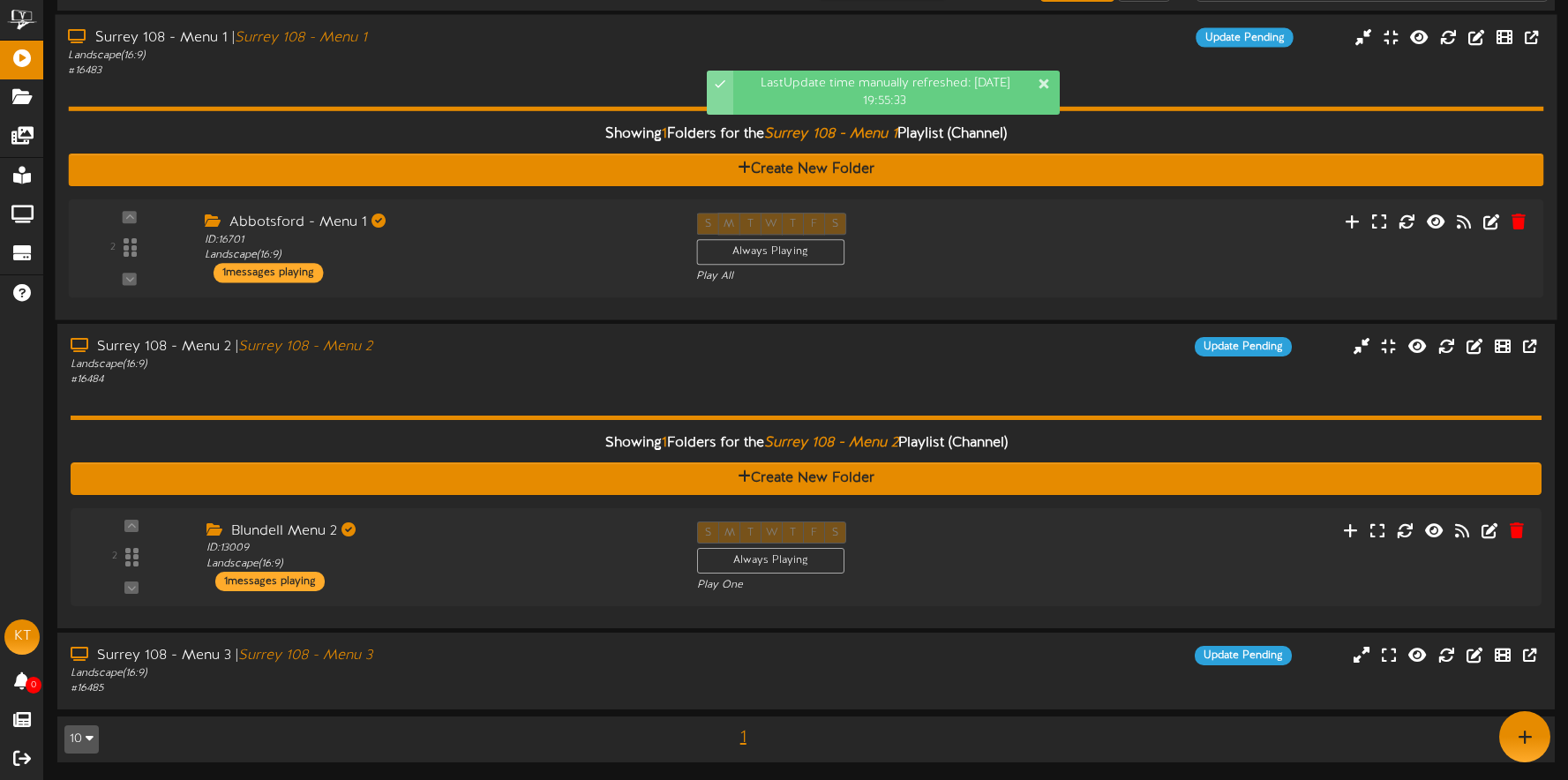
click at [484, 304] on div "Showing 1 Folders for the Surrey 108 - Menu 1 Playlist (Channel) Create New Fol…" at bounding box center [805, 192] width 1475 height 228
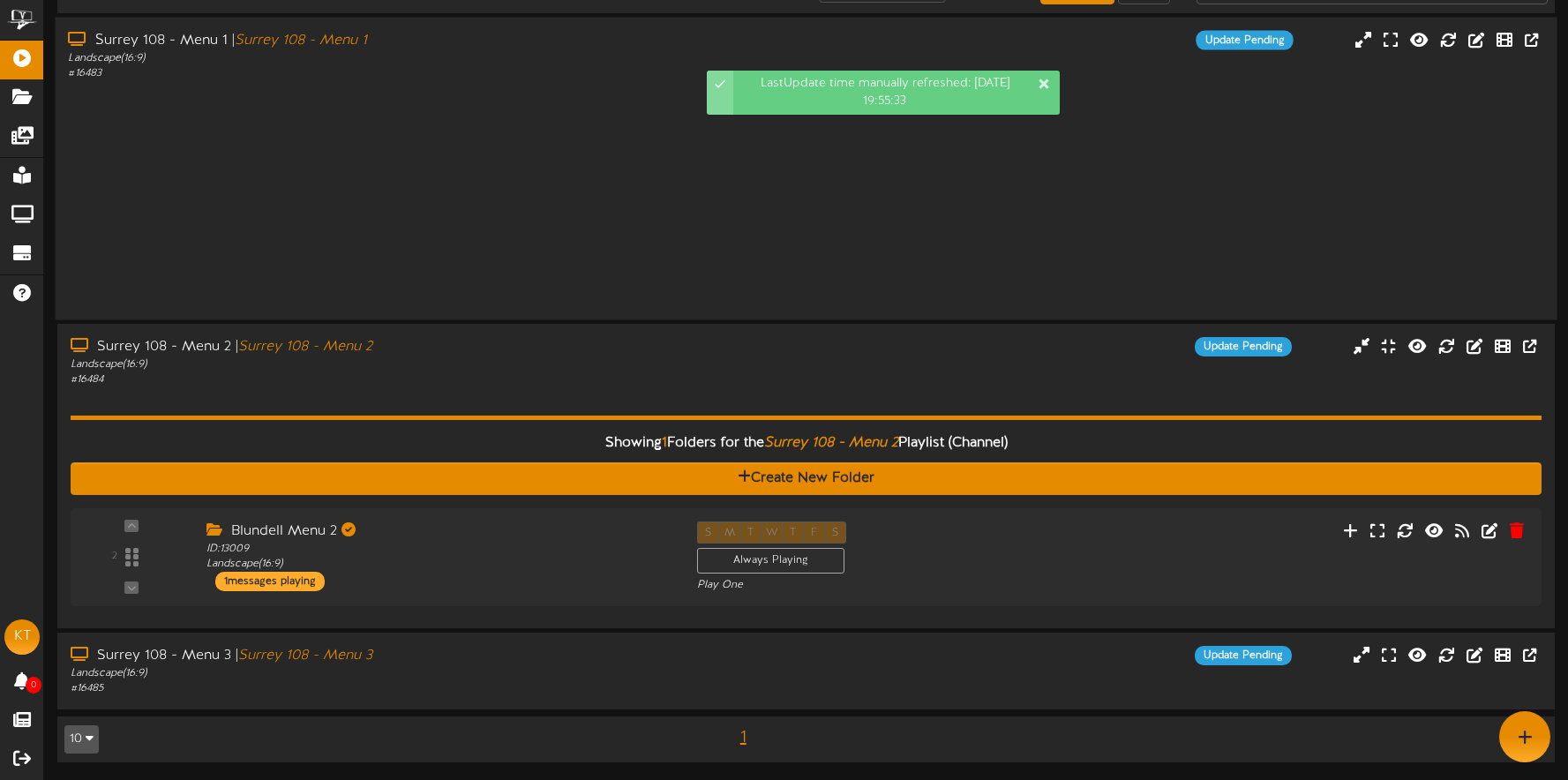
scroll to position [0, 0]
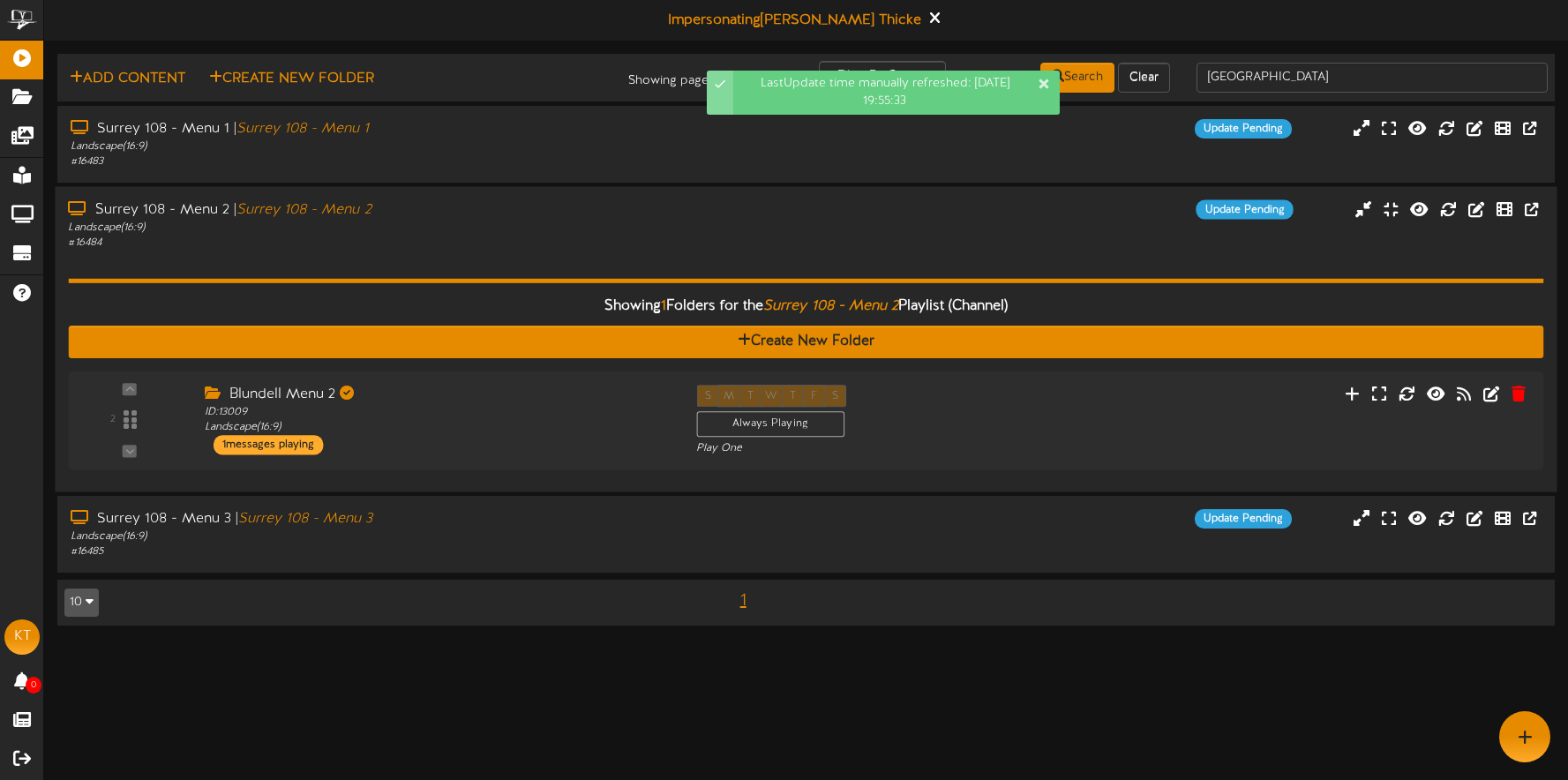
click at [501, 245] on div "# 16484" at bounding box center [367, 242] width 599 height 15
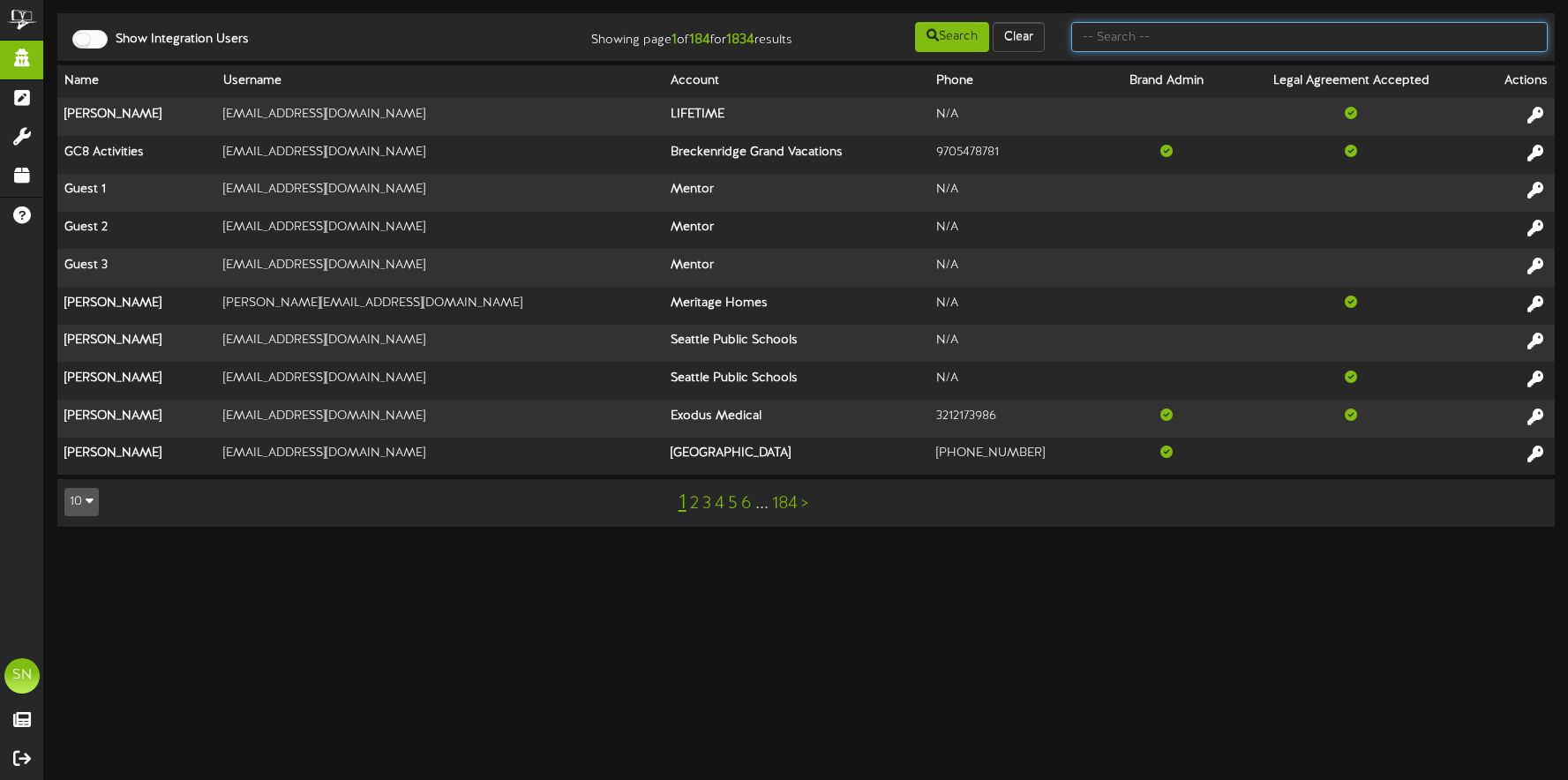
click at [1215, 36] on input "text" at bounding box center [1309, 36] width 477 height 30
